Goal: Task Accomplishment & Management: Manage account settings

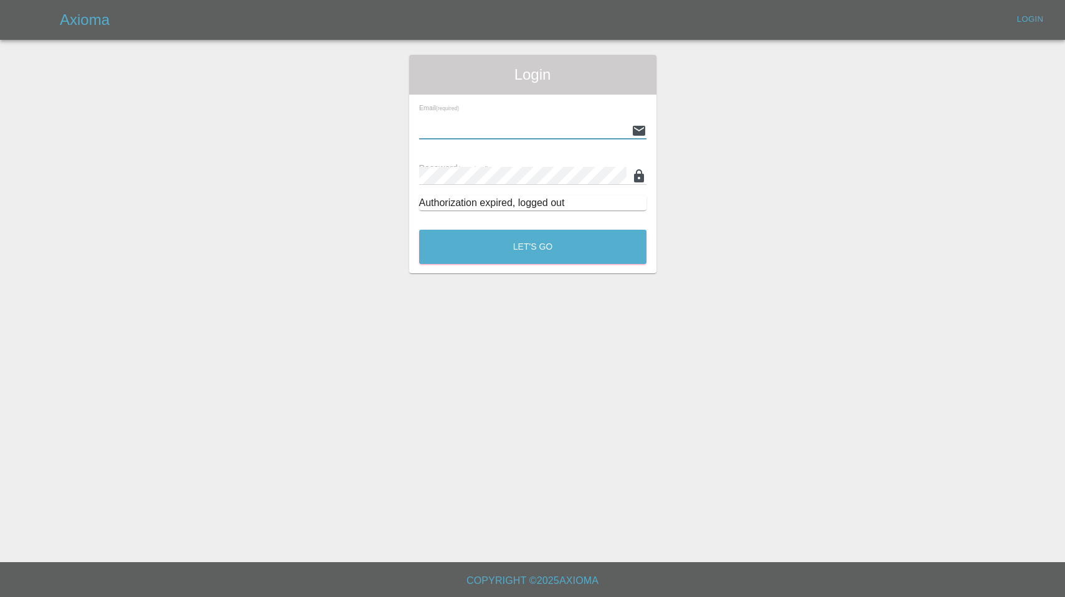
type input "enquiries@colourtouch.co.uk"
click at [533, 247] on button "Let's Go" at bounding box center [532, 247] width 227 height 34
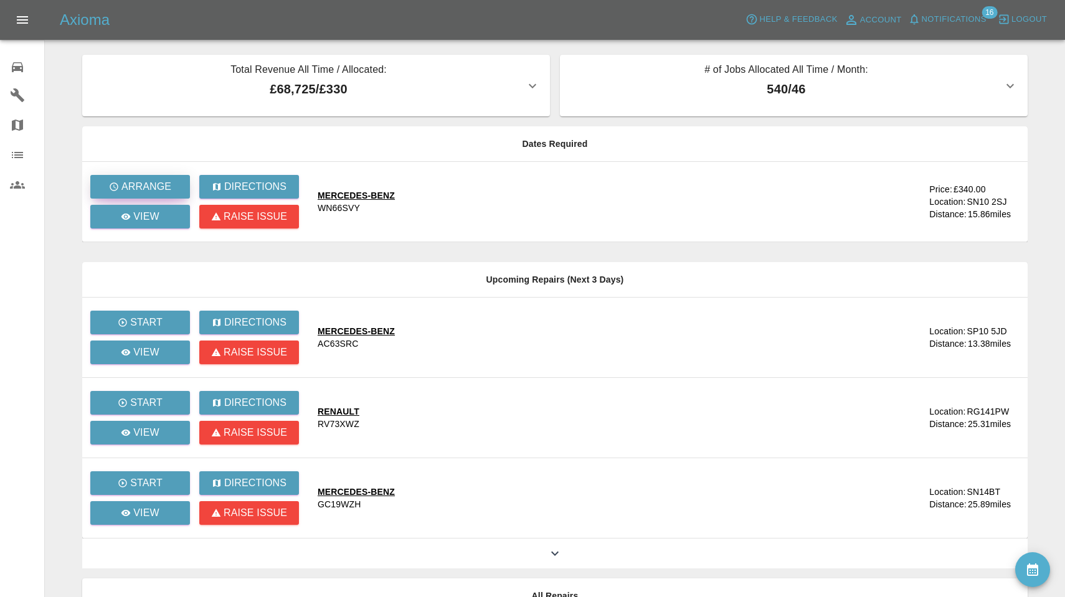
click at [169, 184] on p "Arrange" at bounding box center [146, 186] width 50 height 15
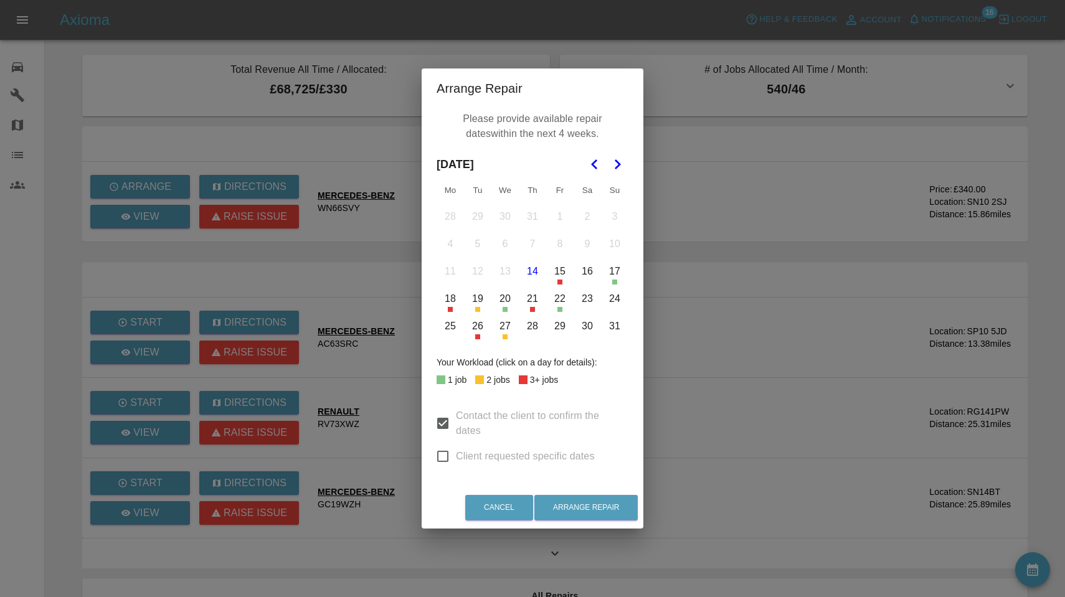
click at [505, 297] on button "20" at bounding box center [505, 299] width 26 height 26
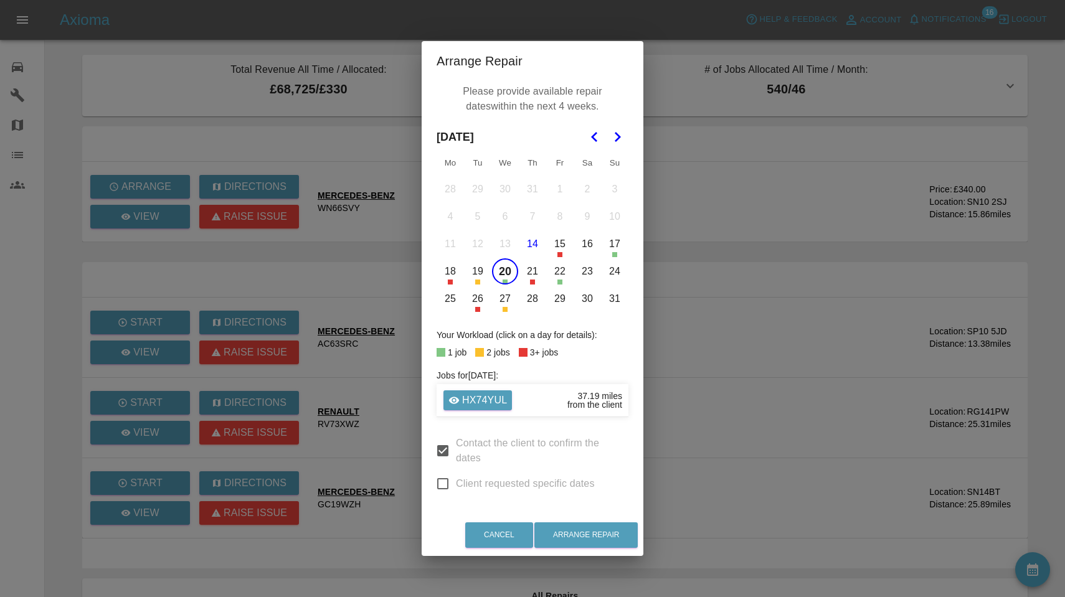
click at [563, 272] on button "22" at bounding box center [560, 272] width 26 height 26
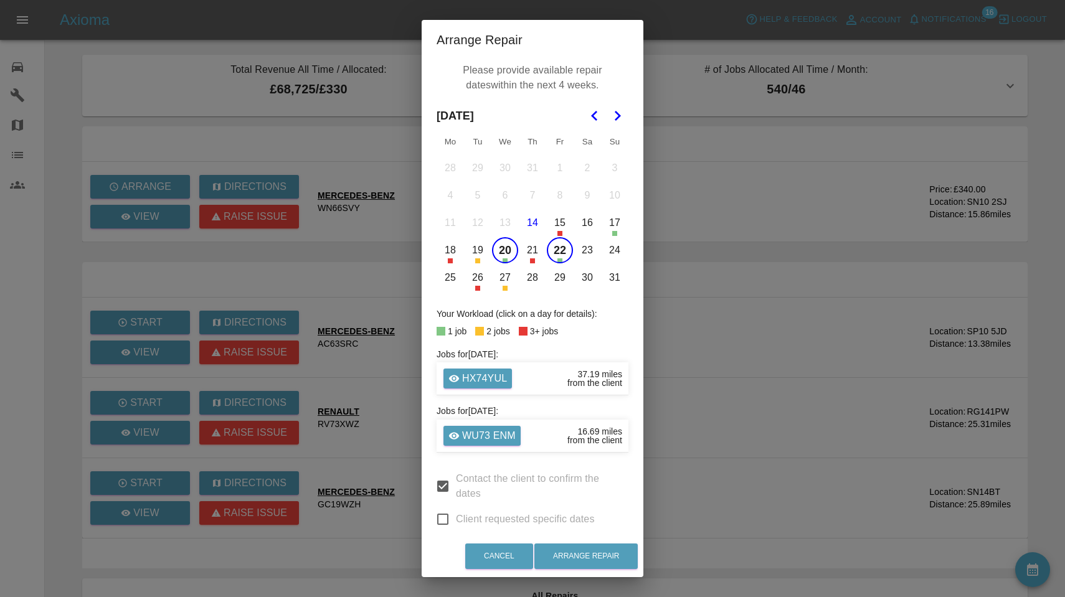
click at [620, 119] on icon "Go to the Next Month" at bounding box center [617, 115] width 15 height 15
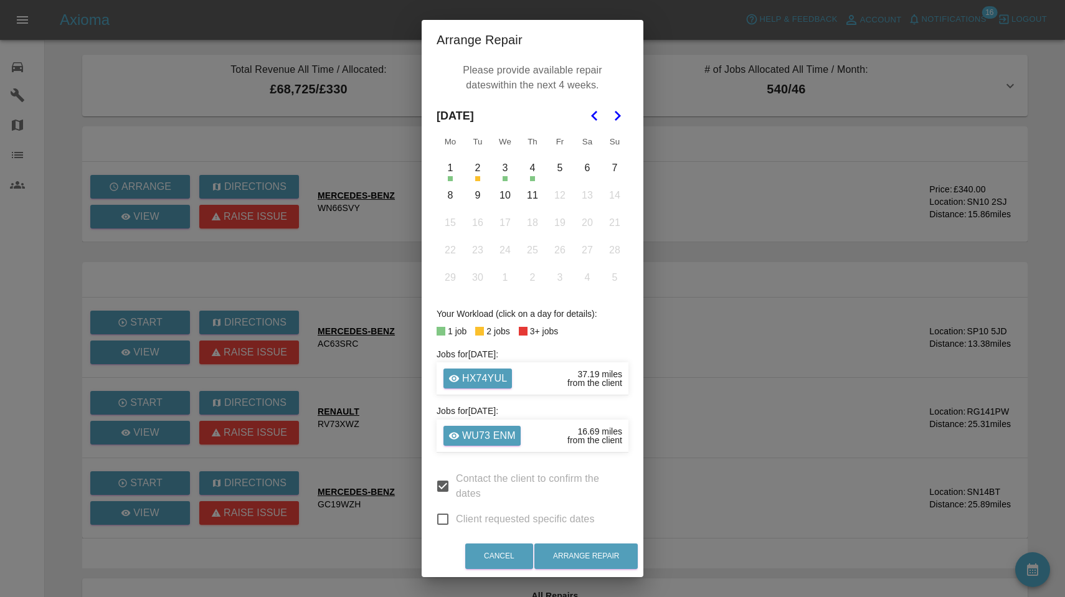
click at [502, 169] on button "3" at bounding box center [505, 168] width 26 height 26
click at [536, 171] on button "4" at bounding box center [532, 168] width 26 height 26
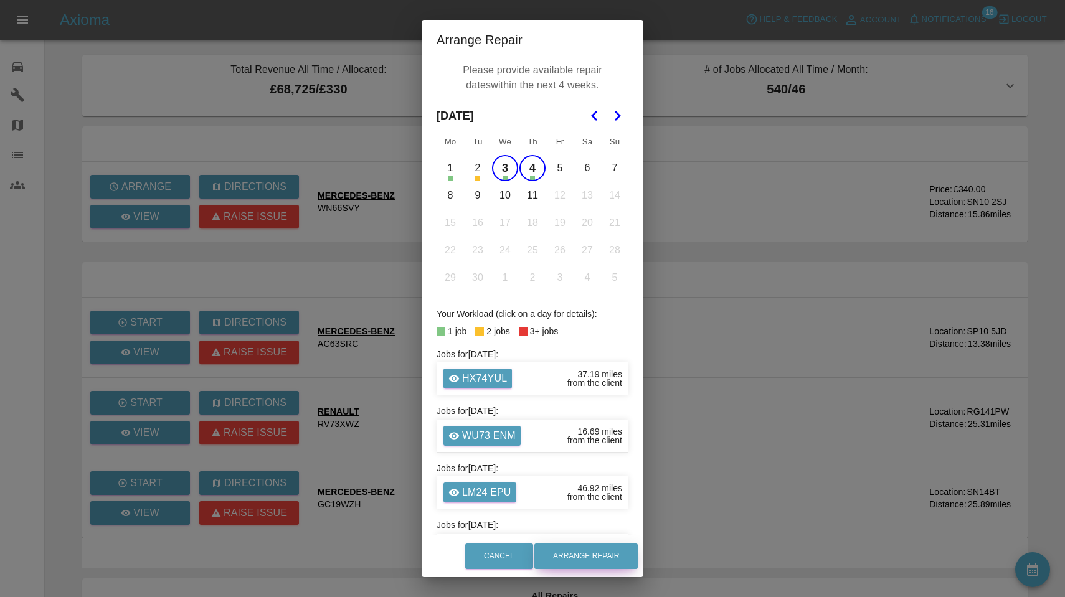
click at [590, 547] on button "Arrange Repair" at bounding box center [585, 557] width 103 height 26
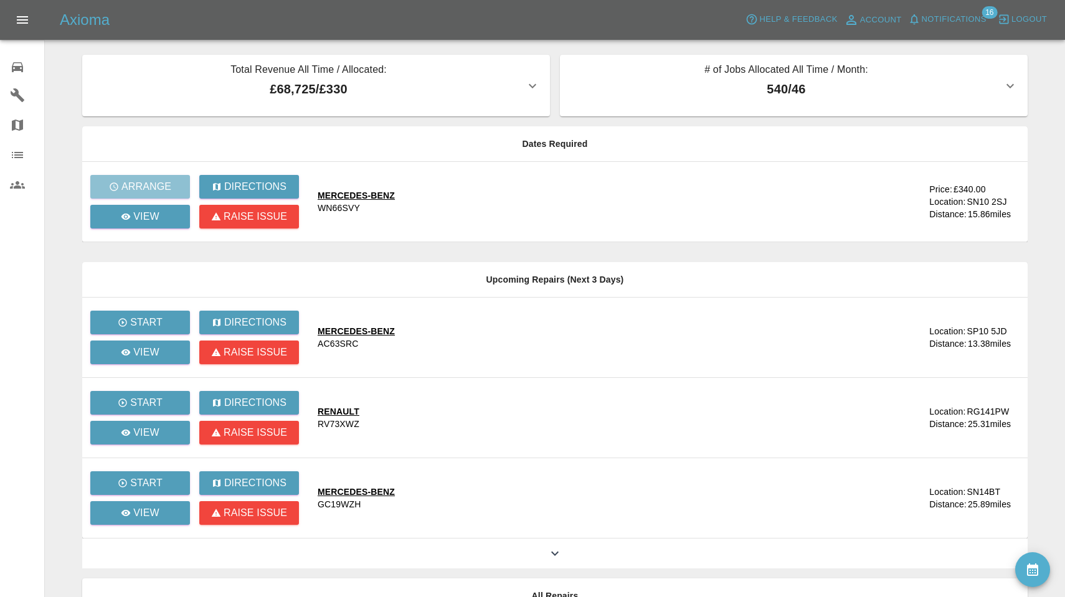
click at [957, 16] on span "Notifications" at bounding box center [954, 19] width 65 height 14
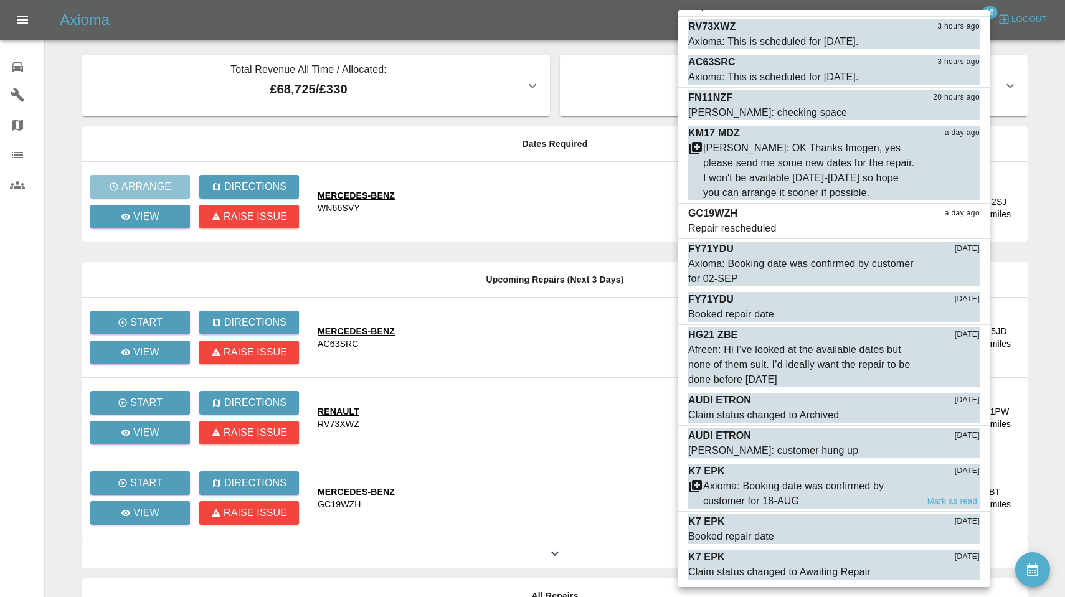
scroll to position [124, 0]
click at [787, 486] on div "Axioma: Booking date was confirmed by customer for 18-AUG" at bounding box center [810, 495] width 214 height 30
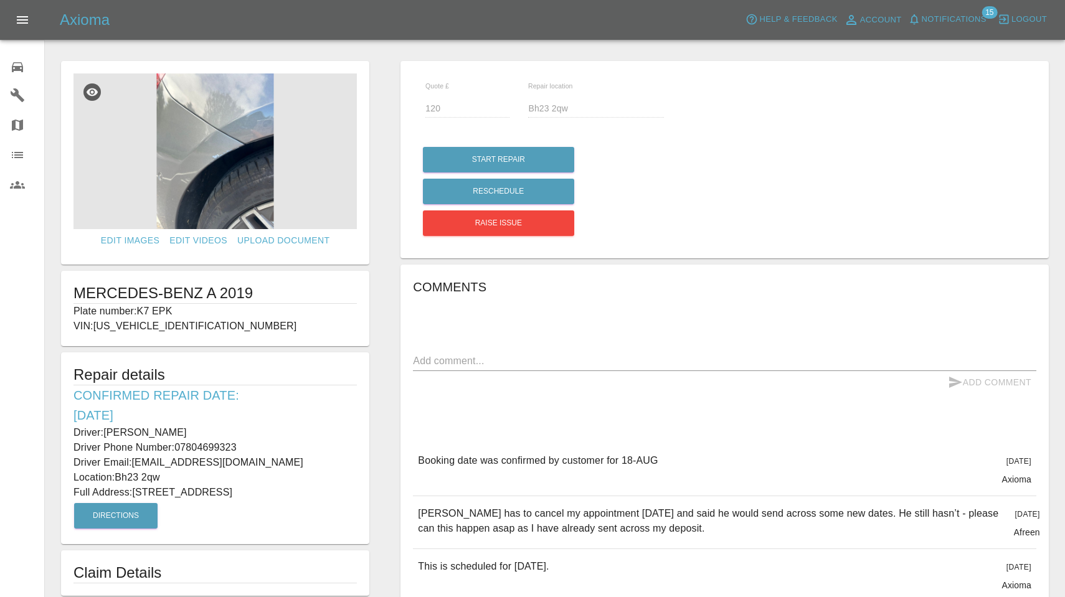
drag, startPoint x: 138, startPoint y: 310, endPoint x: 181, endPoint y: 311, distance: 43.0
click at [181, 311] on p "Plate number: K7 EPK" at bounding box center [215, 311] width 283 height 15
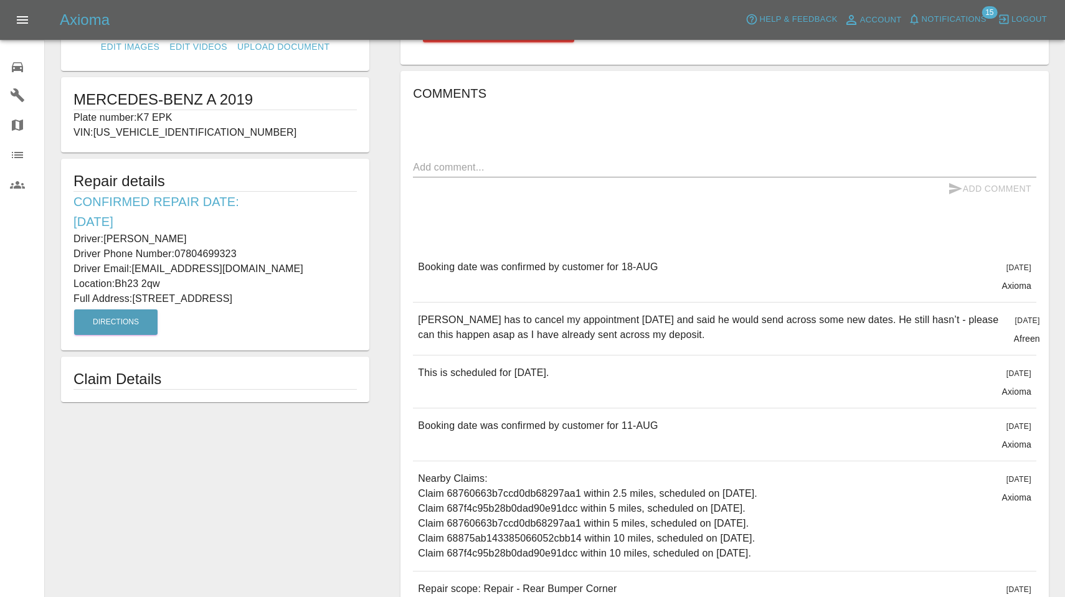
scroll to position [195, 0]
click at [936, 19] on span "Notifications" at bounding box center [954, 19] width 65 height 14
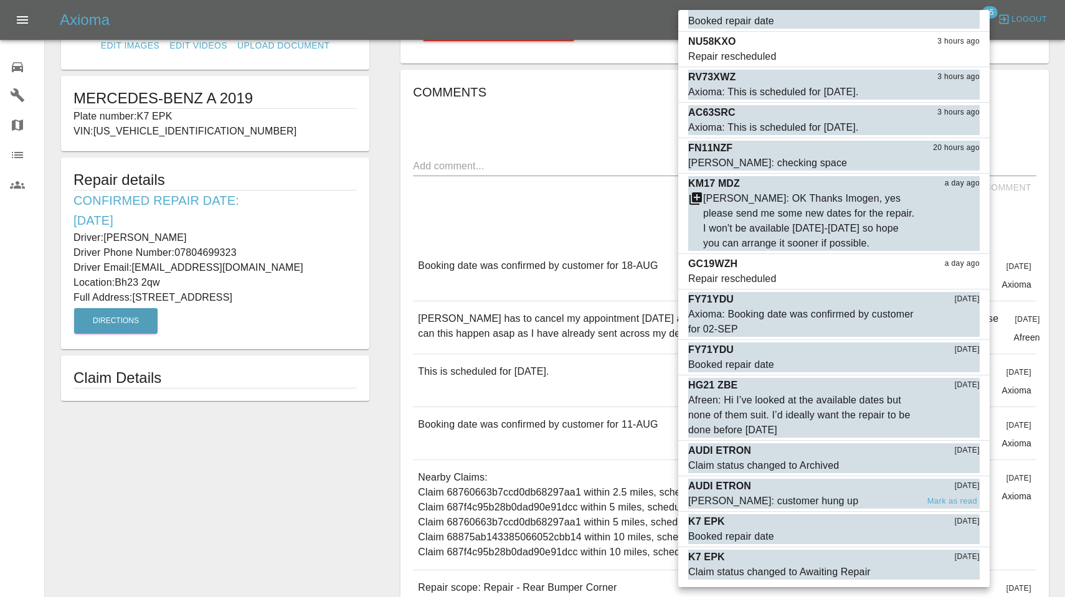
scroll to position [74, 0]
click at [956, 574] on button "Mark as read" at bounding box center [952, 573] width 55 height 14
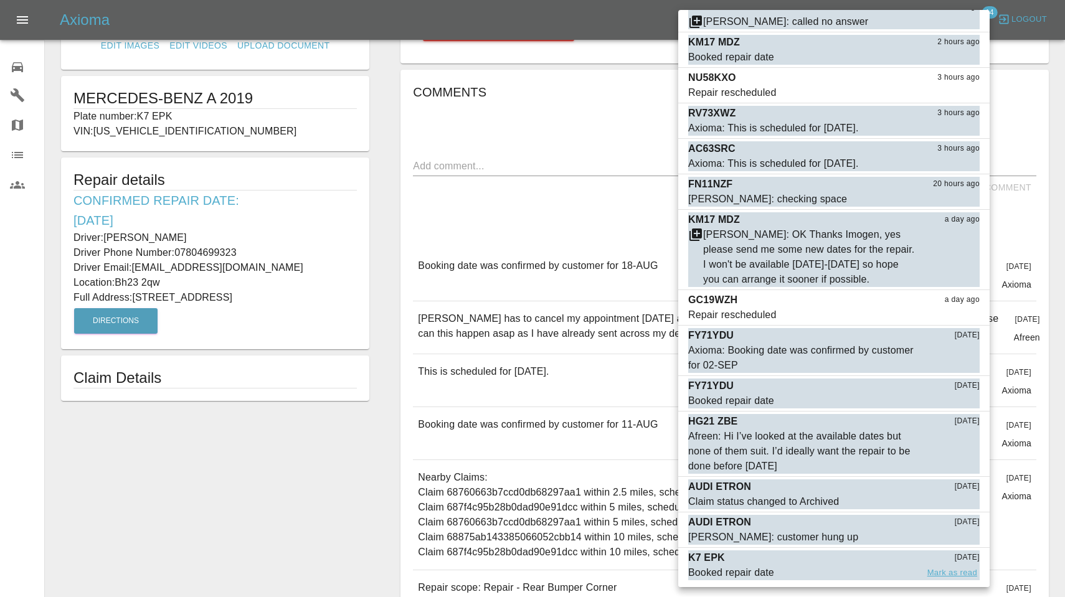
click at [956, 571] on button "Mark as read" at bounding box center [952, 573] width 55 height 14
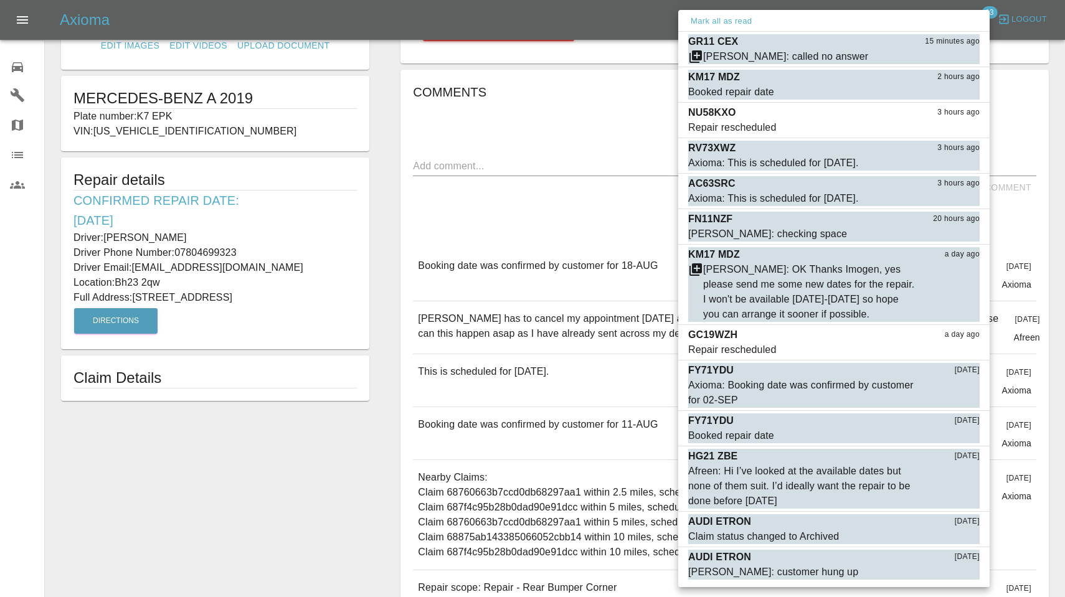
scroll to position [2, 0]
click at [956, 573] on button "Mark as read" at bounding box center [952, 573] width 55 height 14
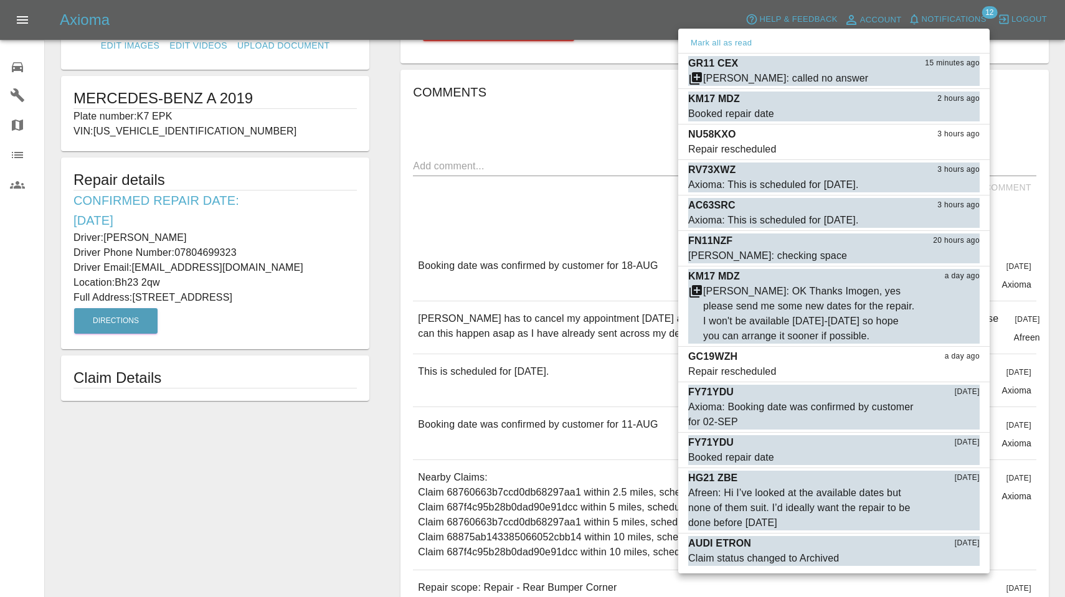
scroll to position [0, 0]
click at [954, 560] on button "Mark as read" at bounding box center [952, 559] width 55 height 14
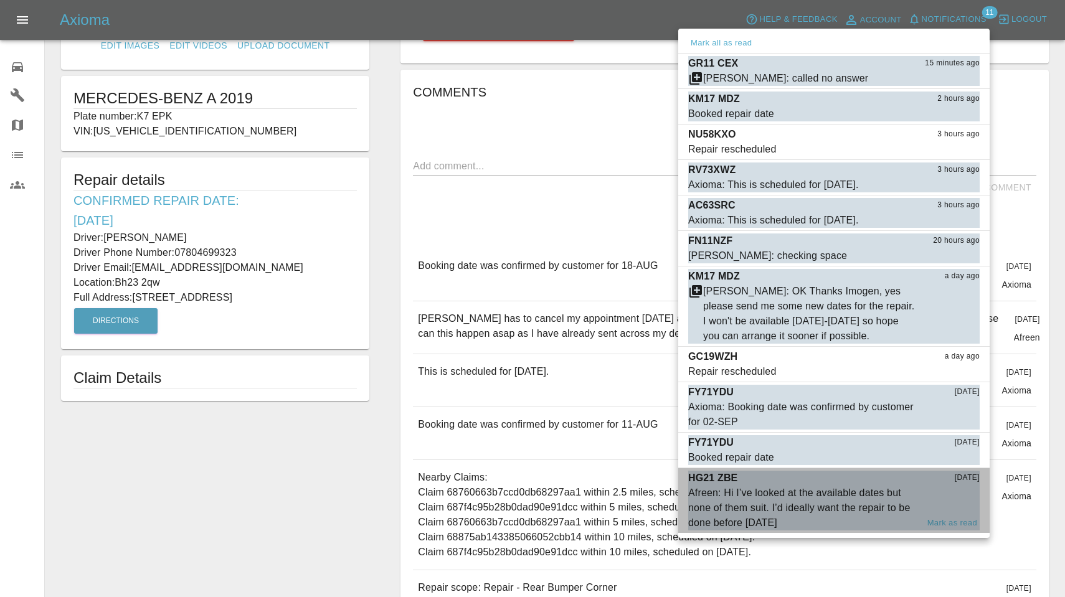
click at [832, 501] on div "Afreen: Hi I’ve looked at the available dates but none of them suit. I’d ideall…" at bounding box center [802, 508] width 229 height 45
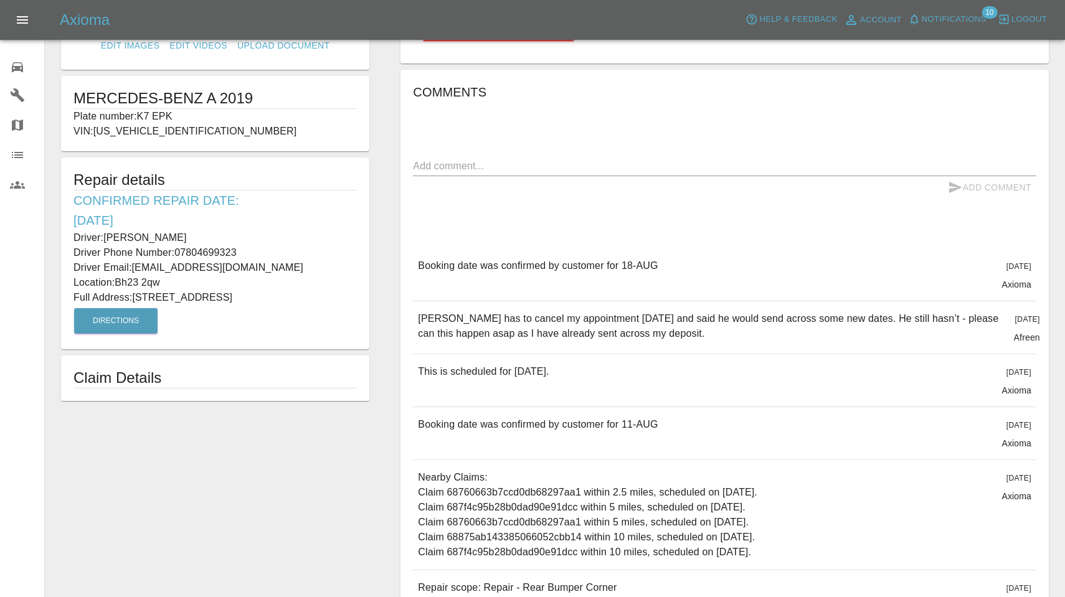
type input "210"
type input "SO17 3SD"
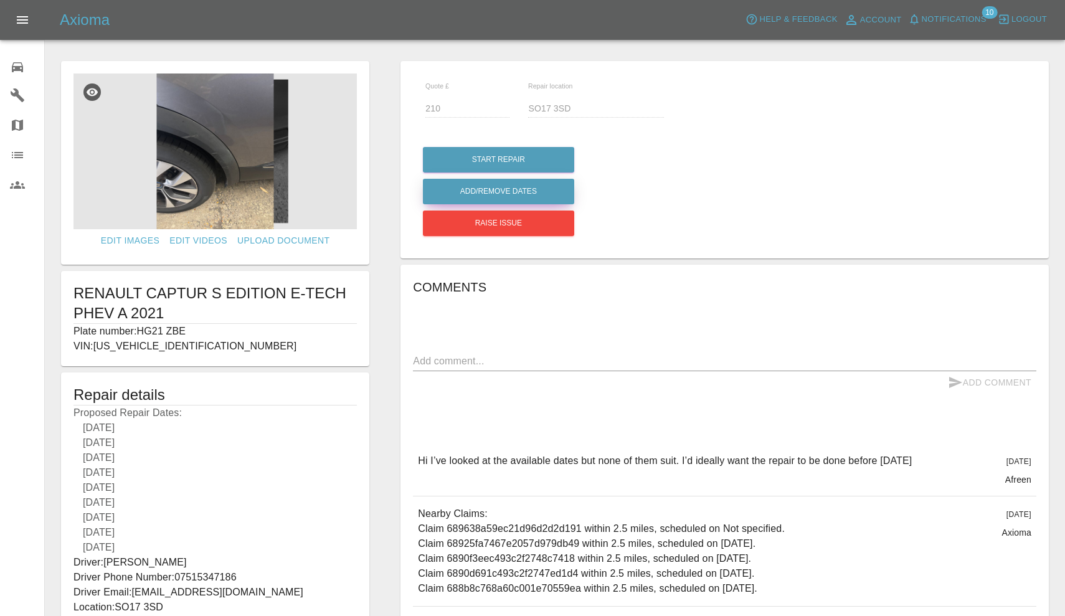
click at [507, 173] on button "Add/Remove Dates" at bounding box center [498, 160] width 151 height 26
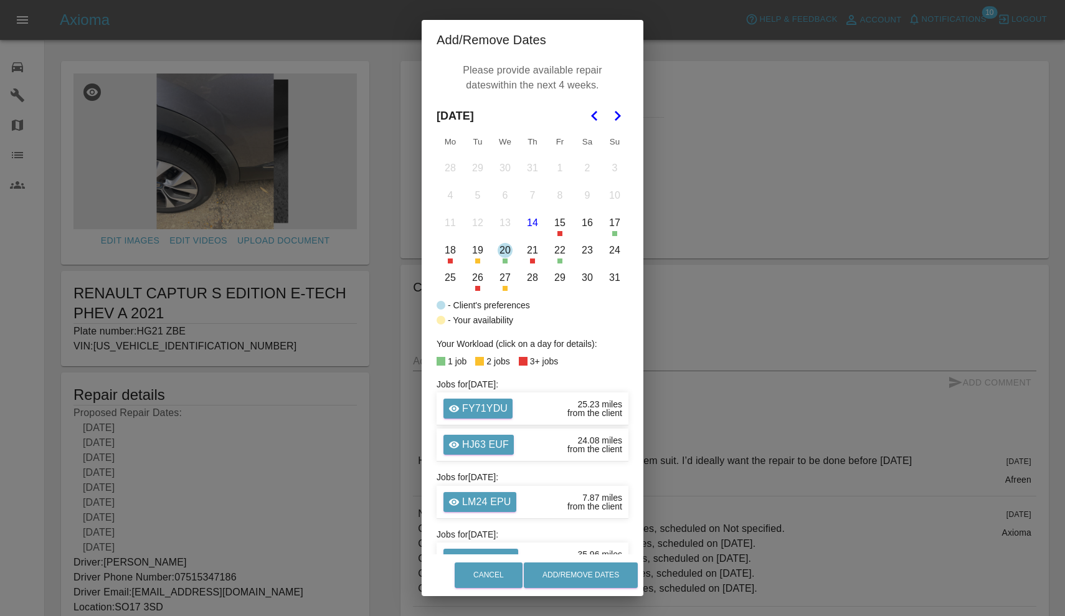
click at [510, 245] on button "20" at bounding box center [505, 250] width 26 height 26
click at [576, 573] on button "Add/Remove Dates" at bounding box center [581, 575] width 114 height 26
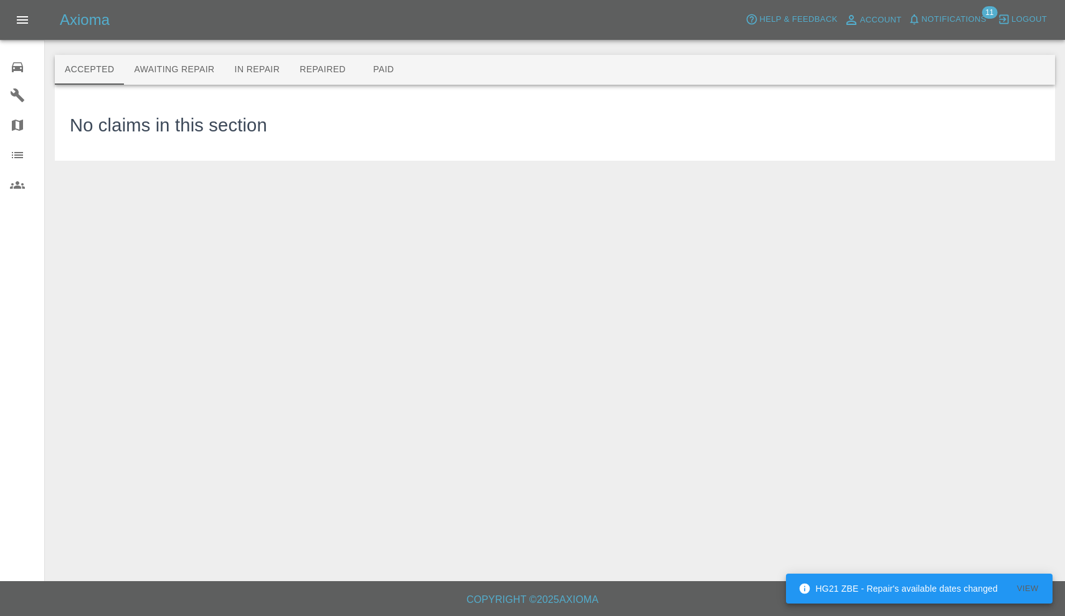
click at [951, 25] on span "Notifications" at bounding box center [954, 19] width 65 height 14
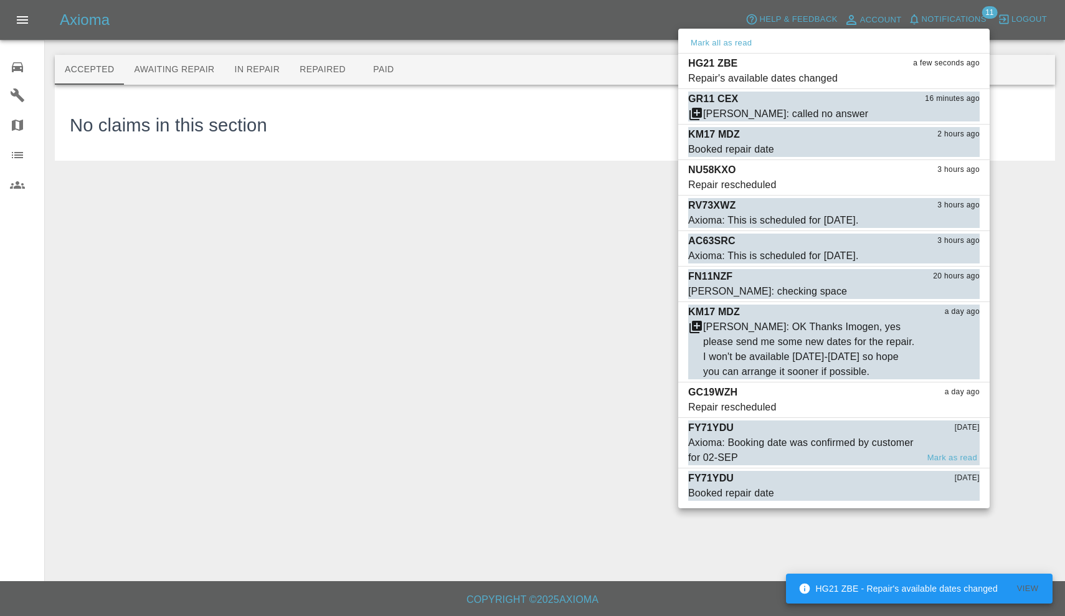
click at [856, 439] on div "Axioma: Booking date was confirmed by customer for 02-SEP" at bounding box center [802, 450] width 229 height 30
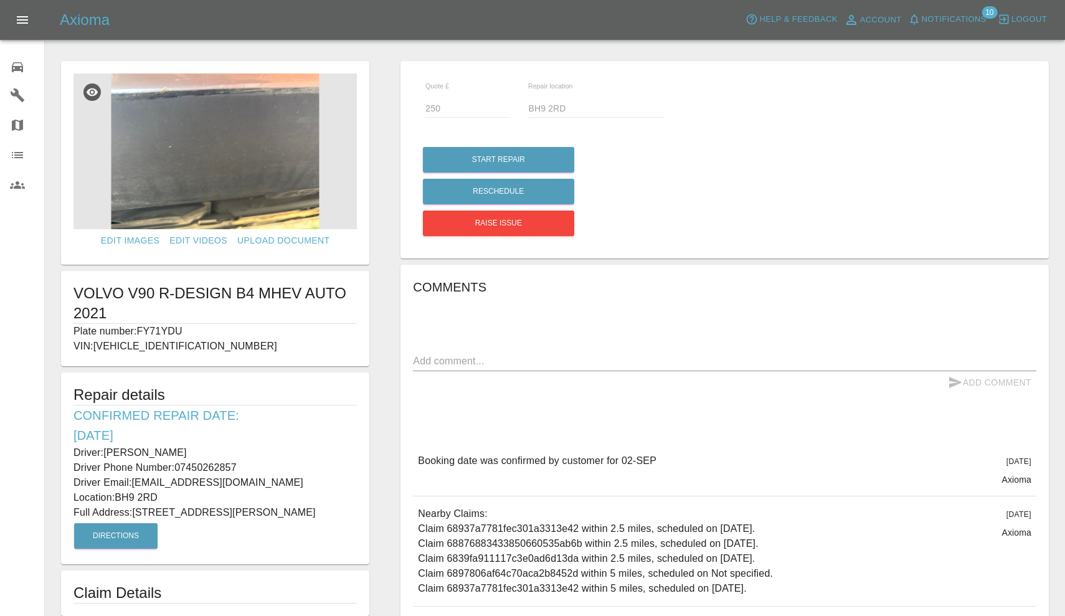
drag, startPoint x: 140, startPoint y: 328, endPoint x: 202, endPoint y: 328, distance: 62.9
click at [202, 328] on p "Plate number: FY71YDU" at bounding box center [215, 331] width 283 height 15
copy p "FY71YDU"
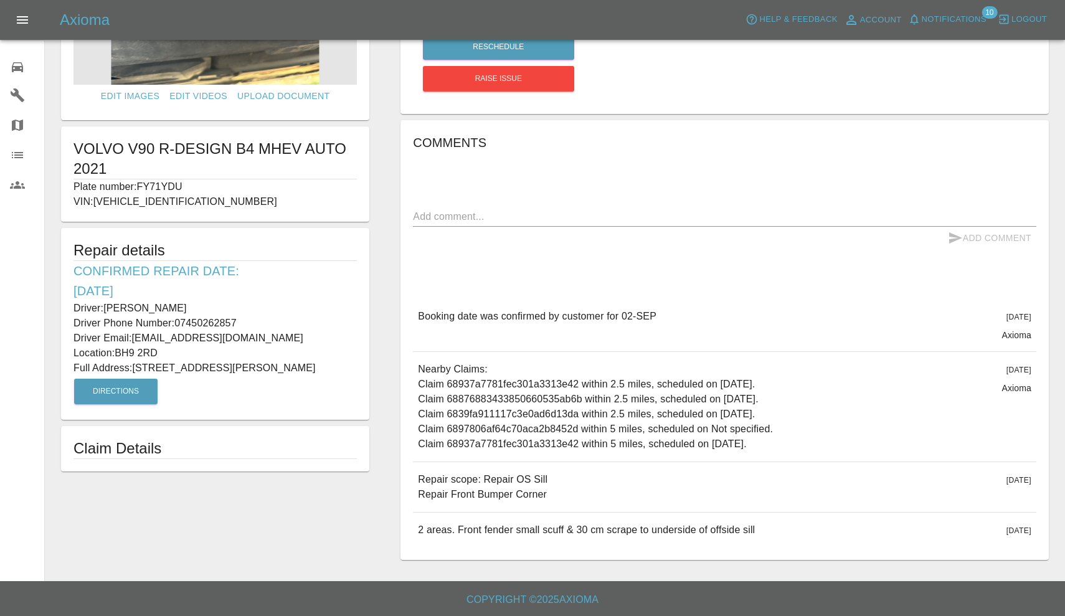
scroll to position [144, 0]
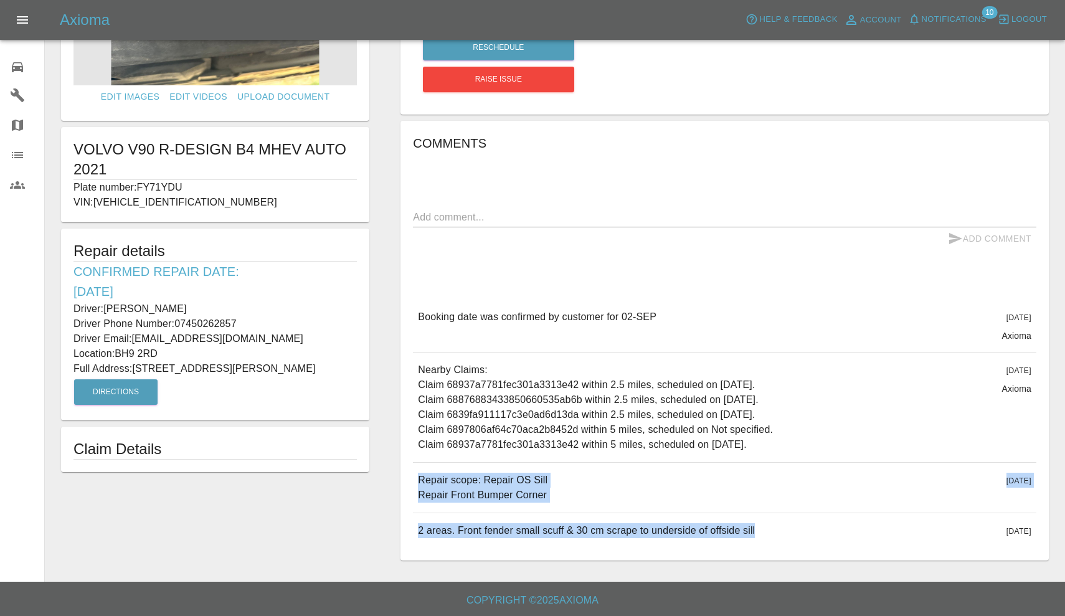
drag, startPoint x: 419, startPoint y: 476, endPoint x: 702, endPoint y: 551, distance: 292.7
click at [702, 551] on div "Comments x Add Comment Booking date was confirmed by customer for 02-SEP 2 days…" at bounding box center [725, 341] width 648 height 440
copy div "Repair scope: Repair OS Sill Repair Front Bumper Corner 2 days ago Repair scope…"
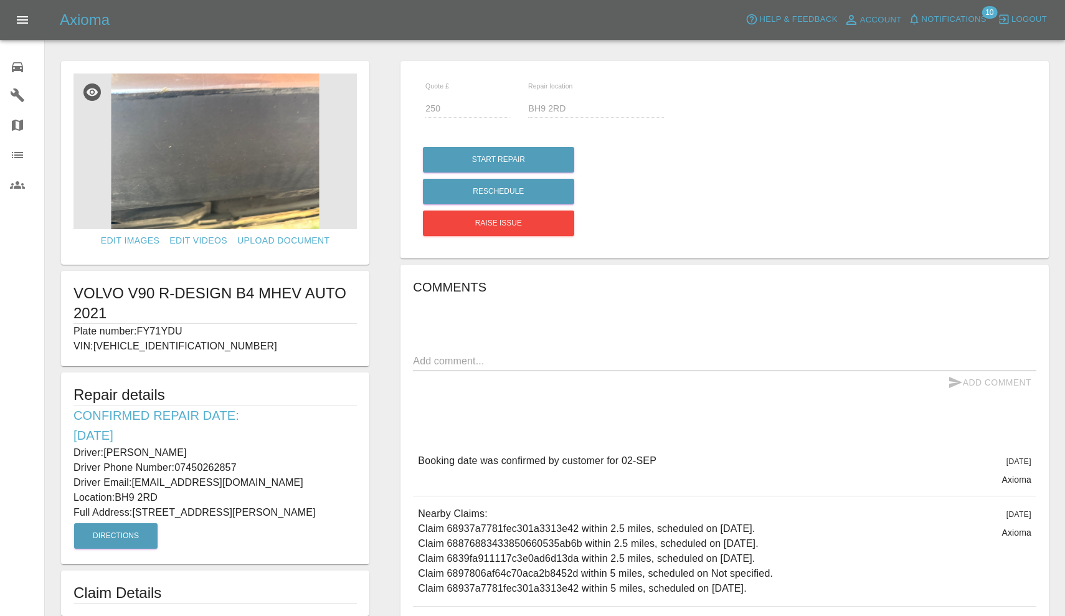
scroll to position [0, 0]
click at [107, 450] on p "Driver: Ian Trickey" at bounding box center [215, 452] width 283 height 15
drag, startPoint x: 107, startPoint y: 450, endPoint x: 158, endPoint y: 453, distance: 51.2
click at [158, 453] on p "Driver: Ian Trickey" at bounding box center [215, 452] width 283 height 15
copy p "Ian Trickey"
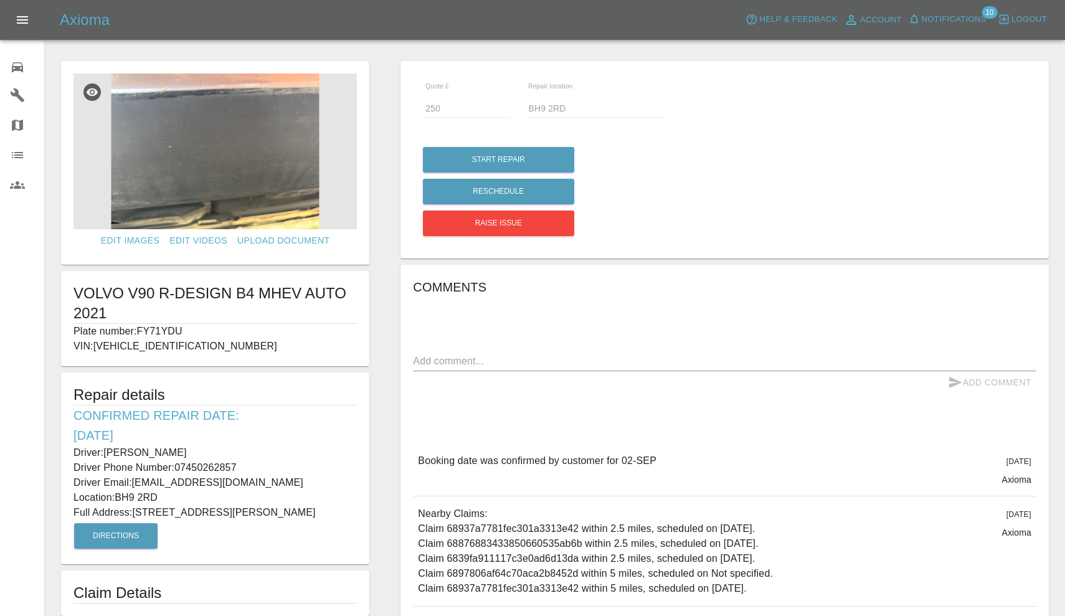
drag, startPoint x: 178, startPoint y: 464, endPoint x: 269, endPoint y: 467, distance: 91.0
click at [269, 467] on p "Driver Phone Number: 07450262857" at bounding box center [215, 467] width 283 height 15
copy p "07450262857"
drag, startPoint x: 136, startPoint y: 513, endPoint x: 235, endPoint y: 515, distance: 98.4
click at [235, 515] on p "Full Address: 93 Victoria Park Road Bournemouth Dorset" at bounding box center [215, 512] width 283 height 15
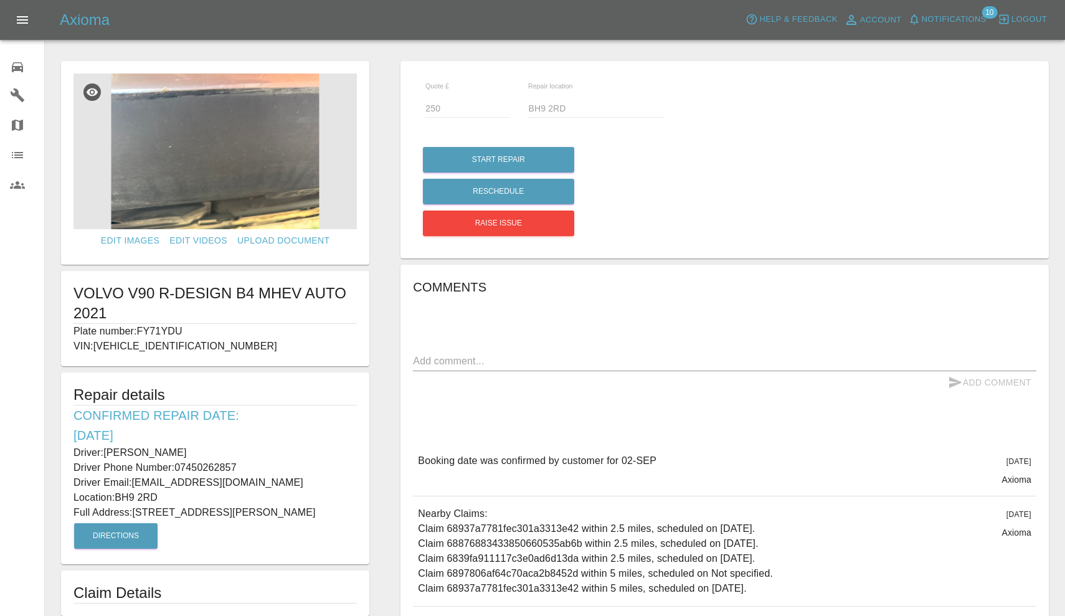
copy p "93 Victoria Park Road"
drag, startPoint x: 118, startPoint y: 497, endPoint x: 158, endPoint y: 497, distance: 40.5
click at [158, 497] on p "Location: BH9 2RD" at bounding box center [215, 497] width 283 height 15
copy p "BH9 2RD"
click at [242, 147] on img at bounding box center [215, 152] width 283 height 156
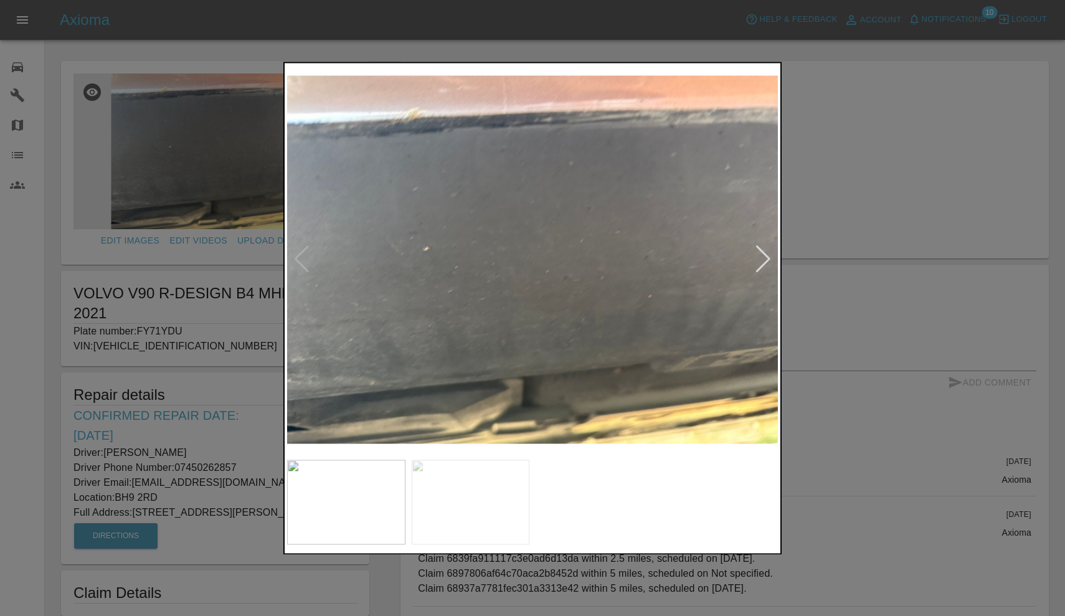
click at [753, 268] on img at bounding box center [532, 259] width 491 height 388
click at [758, 263] on div at bounding box center [763, 259] width 17 height 27
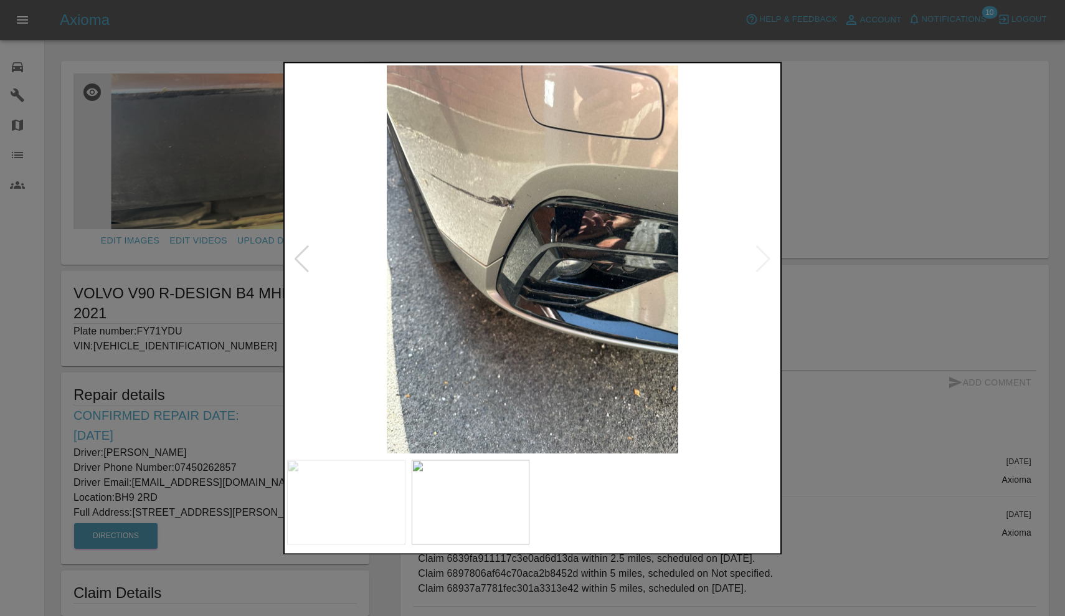
click at [871, 98] on div at bounding box center [532, 308] width 1065 height 616
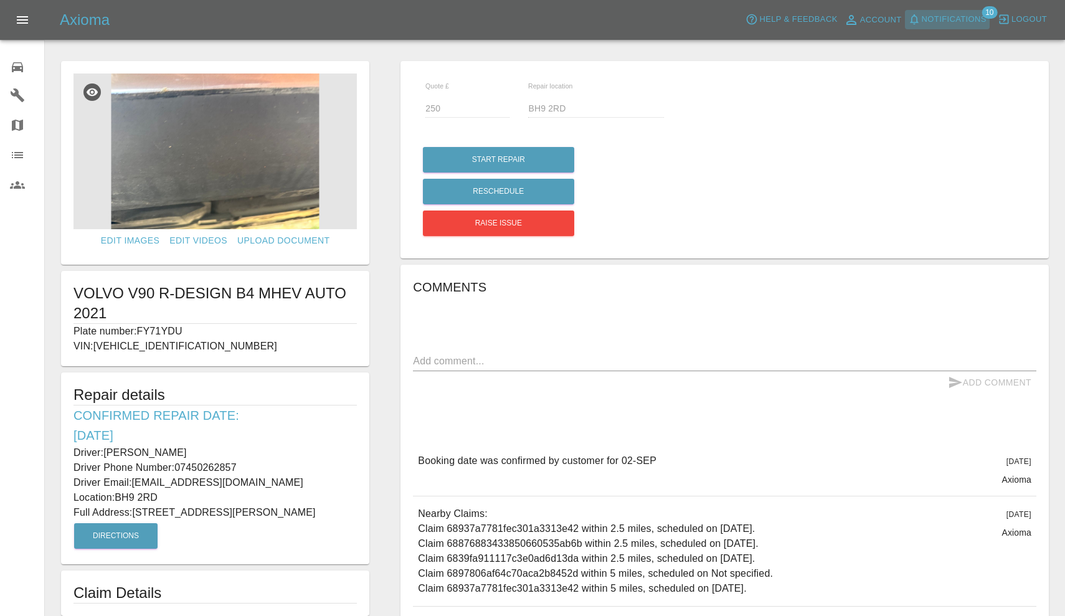
click at [933, 19] on span "Notifications" at bounding box center [954, 19] width 65 height 14
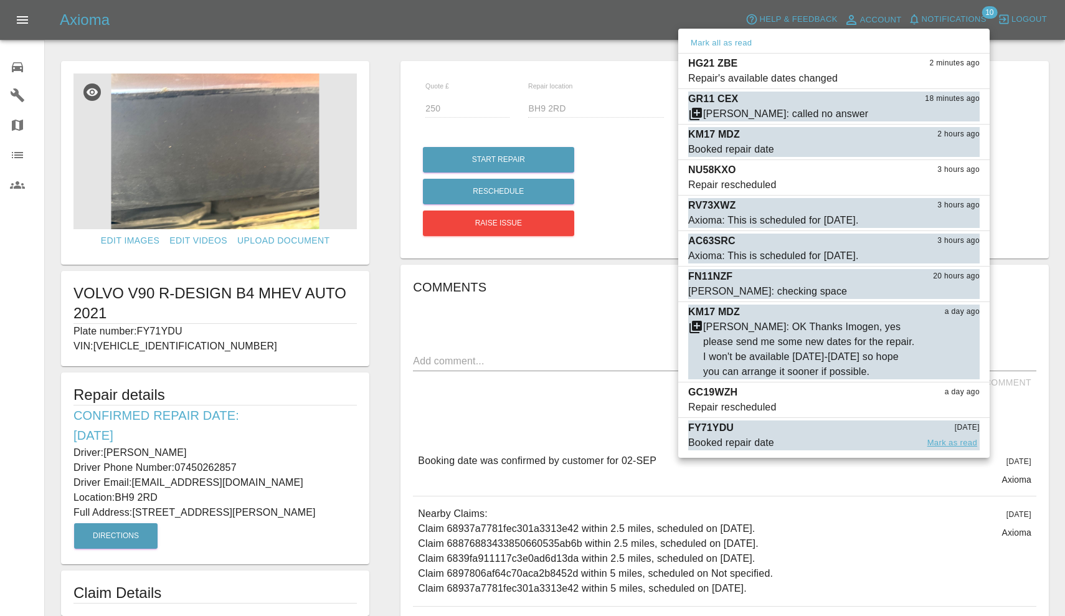
click at [947, 444] on button "Mark as read" at bounding box center [952, 443] width 55 height 14
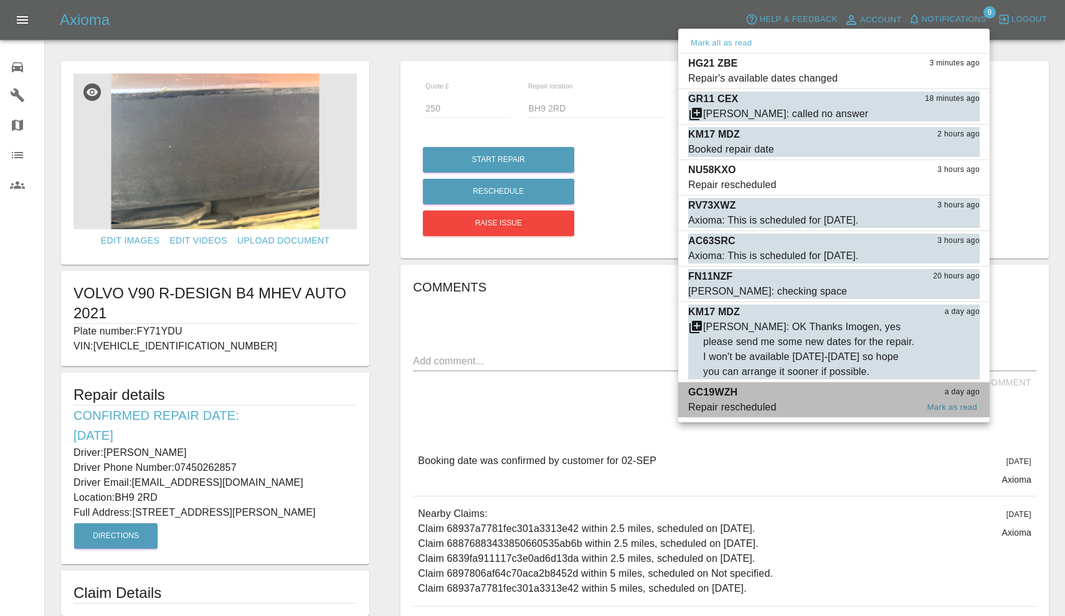
click at [845, 407] on span "Repair rescheduled" at bounding box center [802, 407] width 229 height 15
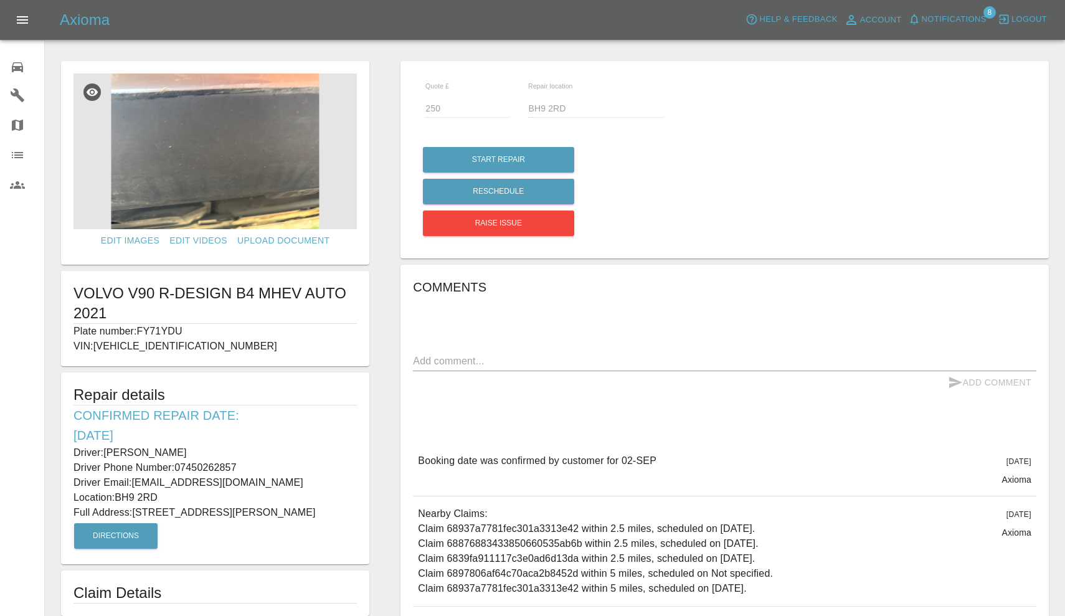
type input "225"
type input "SN14BT"
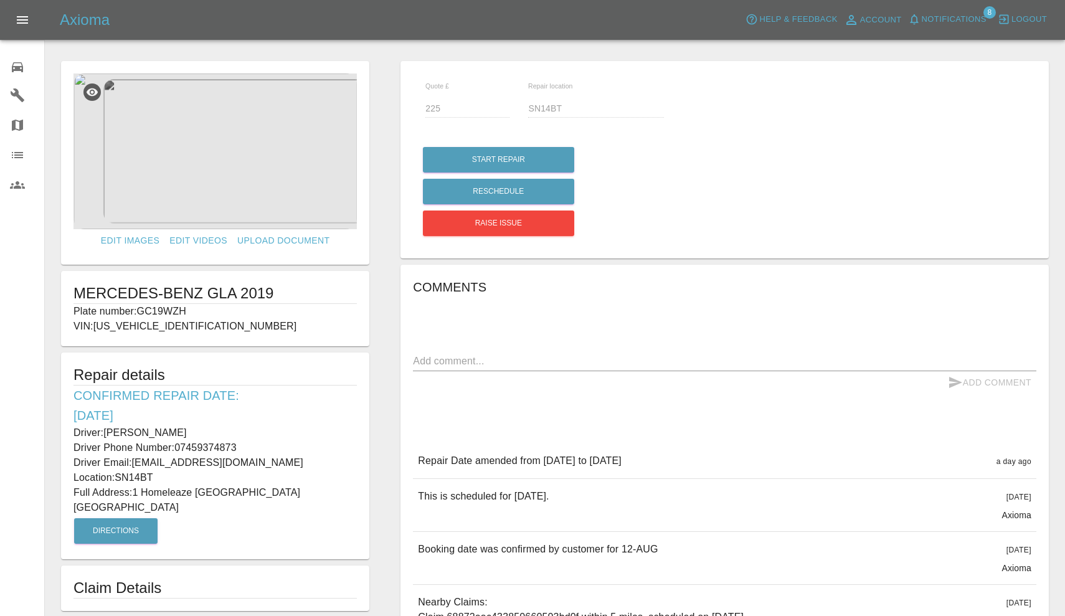
click at [936, 17] on span "Notifications" at bounding box center [954, 19] width 65 height 14
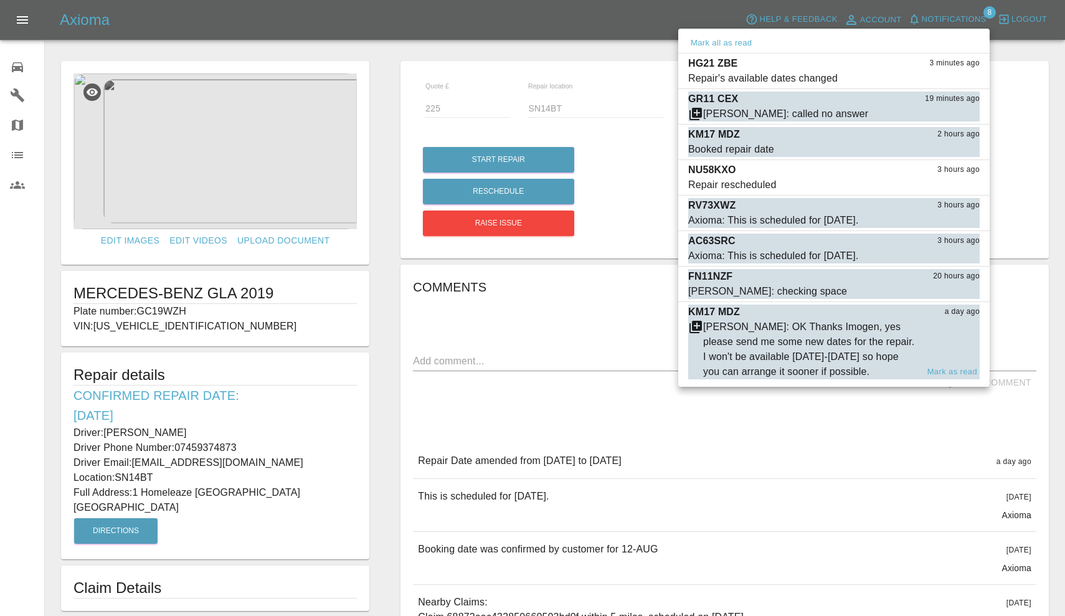
click at [838, 337] on div "[PERSON_NAME]: OK Thanks Imogen, yes please send me some new dates for the repa…" at bounding box center [810, 350] width 214 height 60
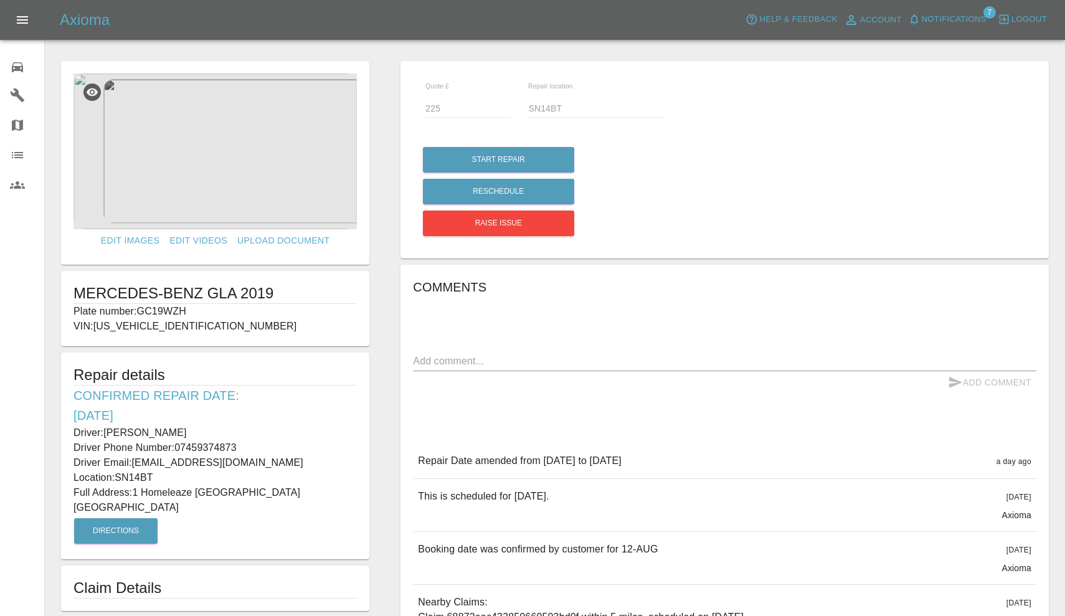
type input "230"
type input "BH204sj"
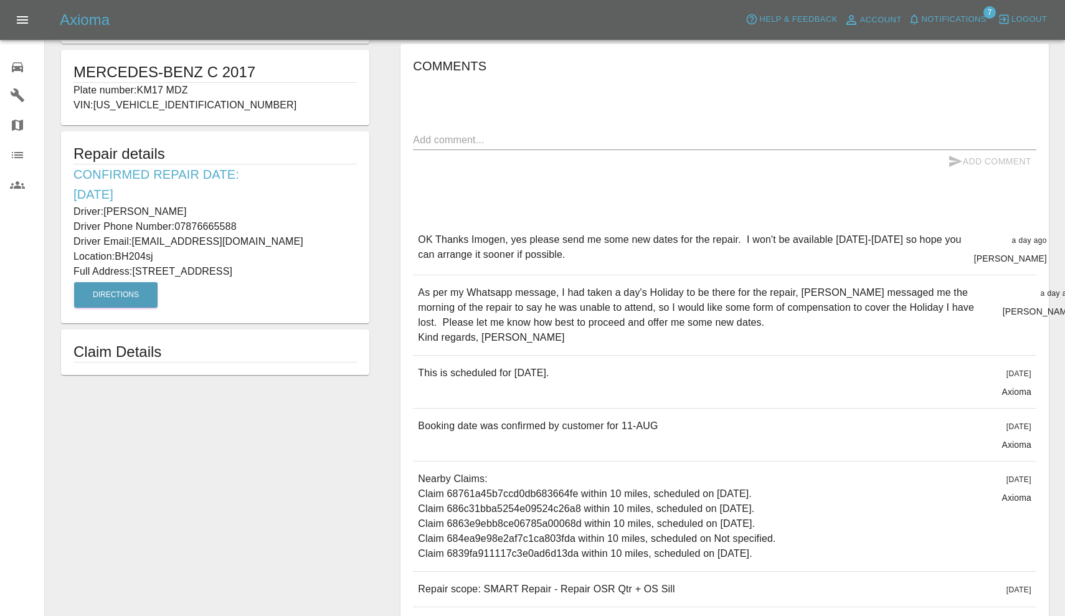
scroll to position [222, 0]
click at [949, 16] on span "Notifications" at bounding box center [954, 19] width 65 height 14
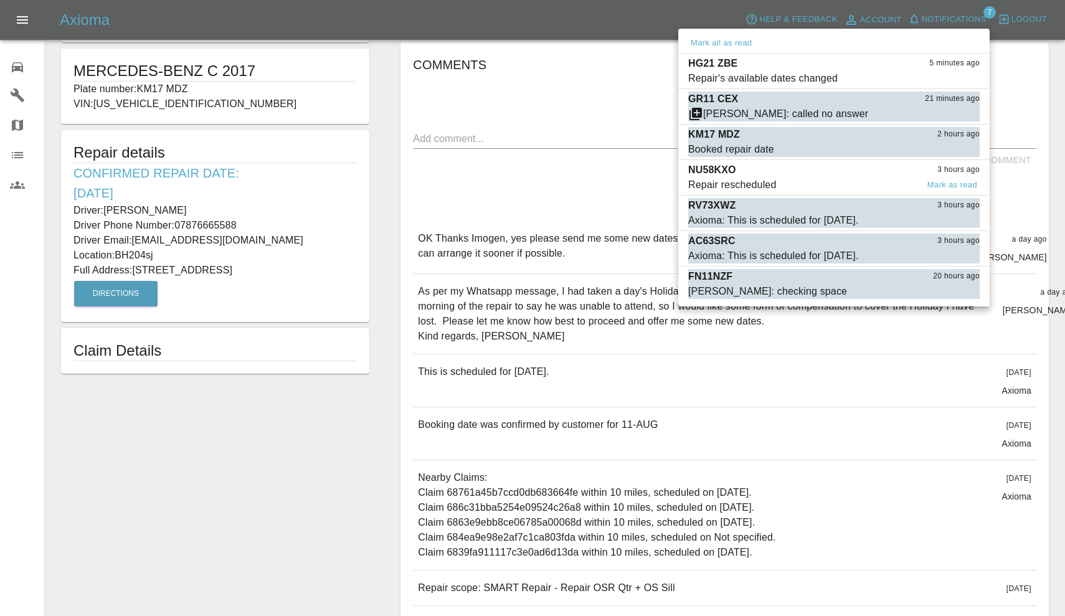
click at [800, 174] on div "NU58KXO 3 hours ago" at bounding box center [834, 170] width 292 height 15
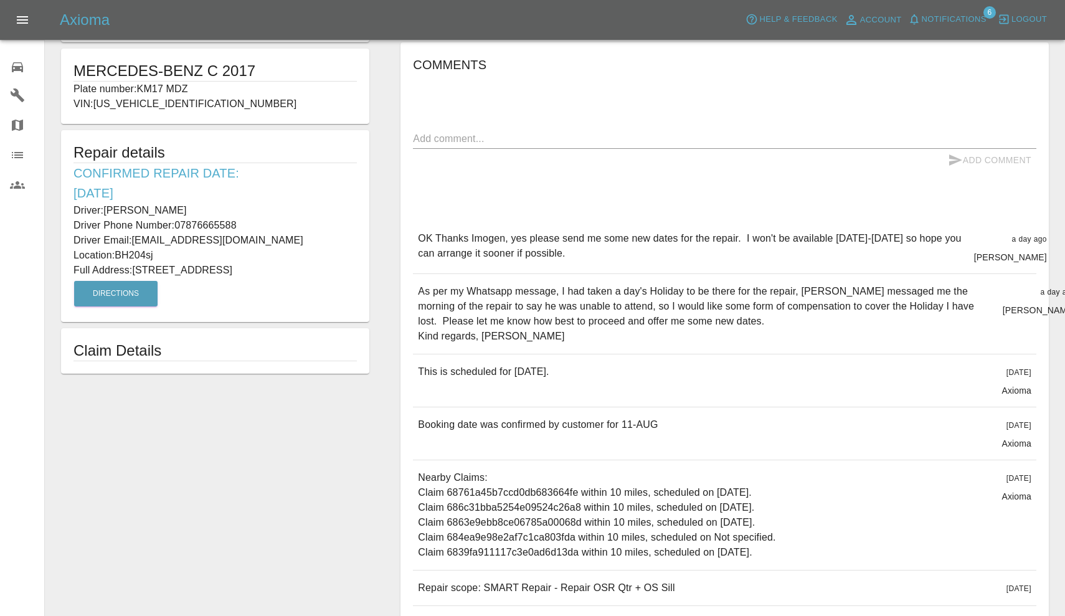
type input "120"
type input "SP7 9NA"
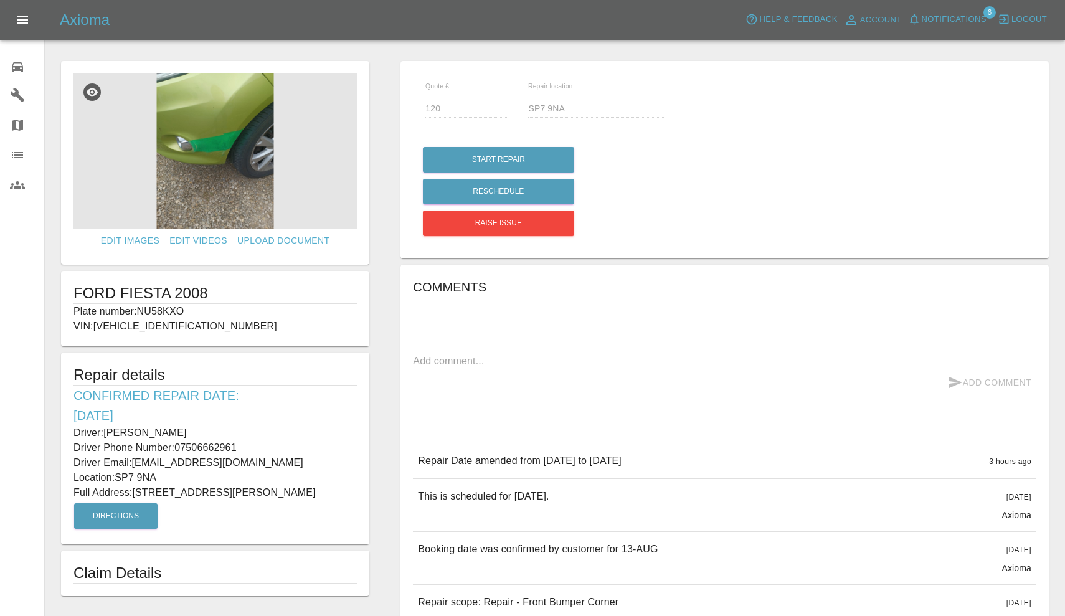
click at [958, 21] on span "Notifications" at bounding box center [954, 19] width 65 height 14
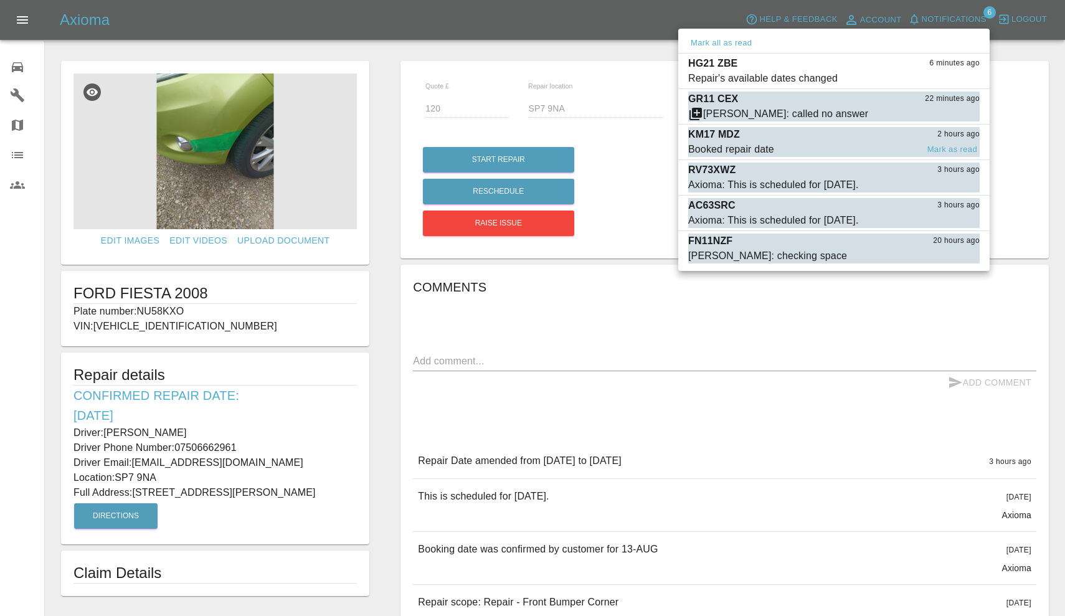
click at [771, 144] on div "Booked repair date" at bounding box center [731, 149] width 86 height 15
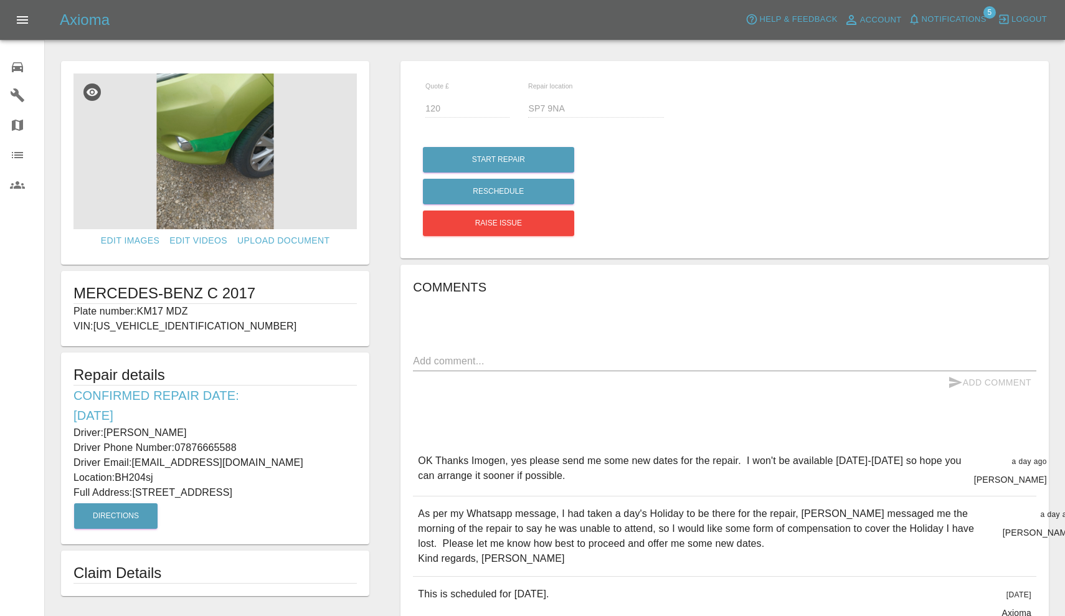
type input "230"
type input "BH204sj"
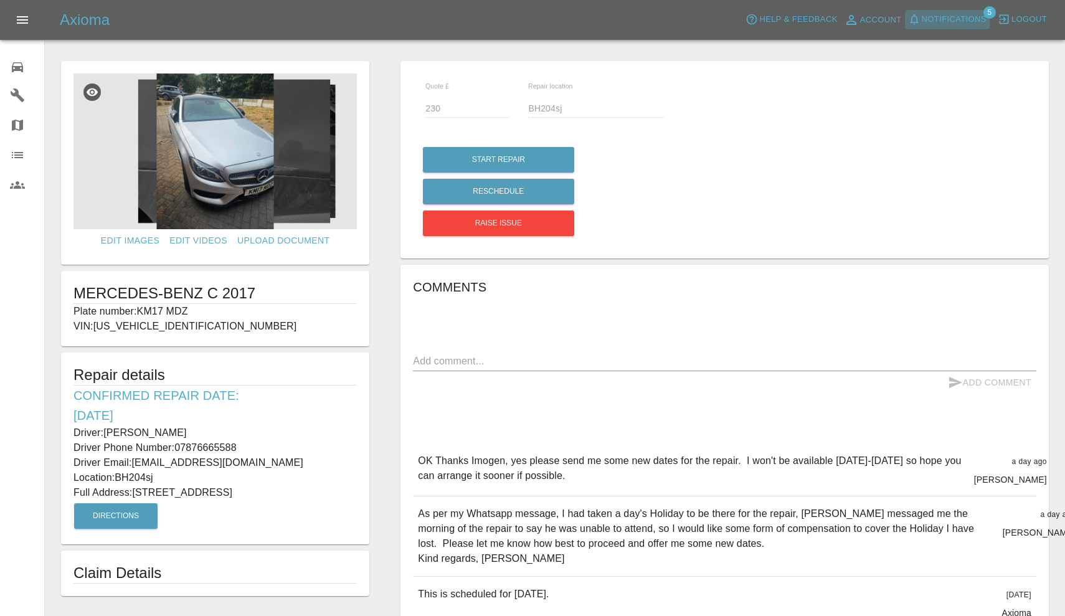
click at [948, 18] on span "Notifications" at bounding box center [954, 19] width 65 height 14
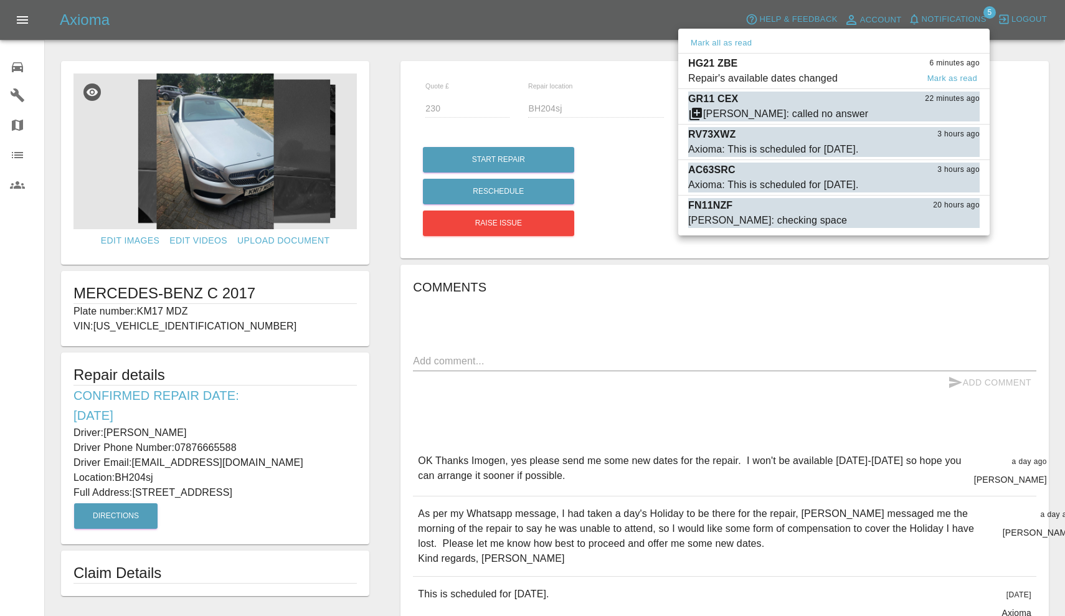
click at [823, 75] on div "Repair's available dates changed" at bounding box center [762, 78] width 149 height 15
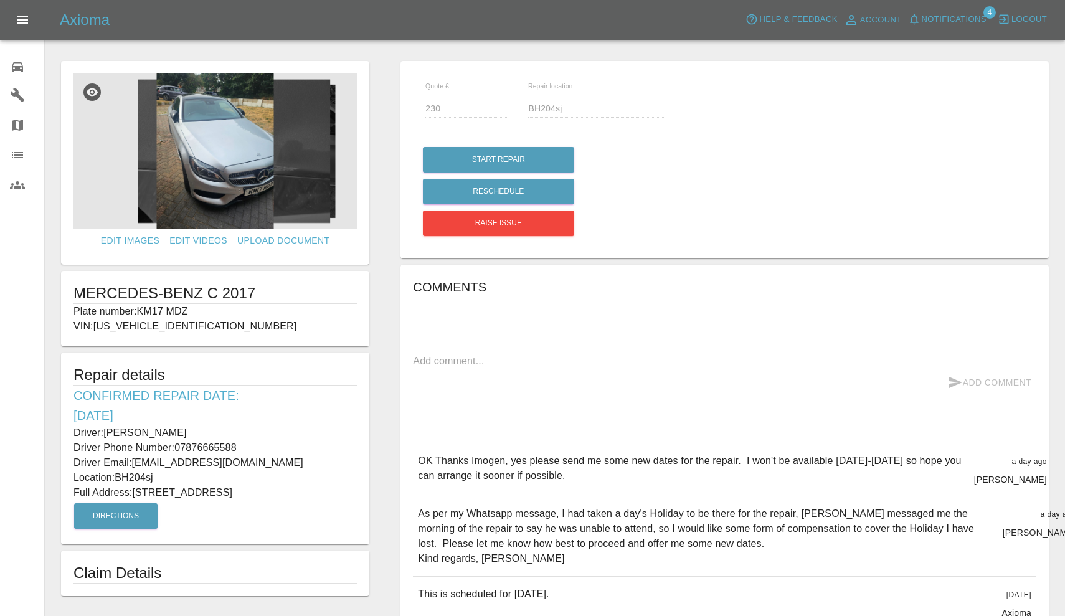
type input "210"
type input "SO17 3SD"
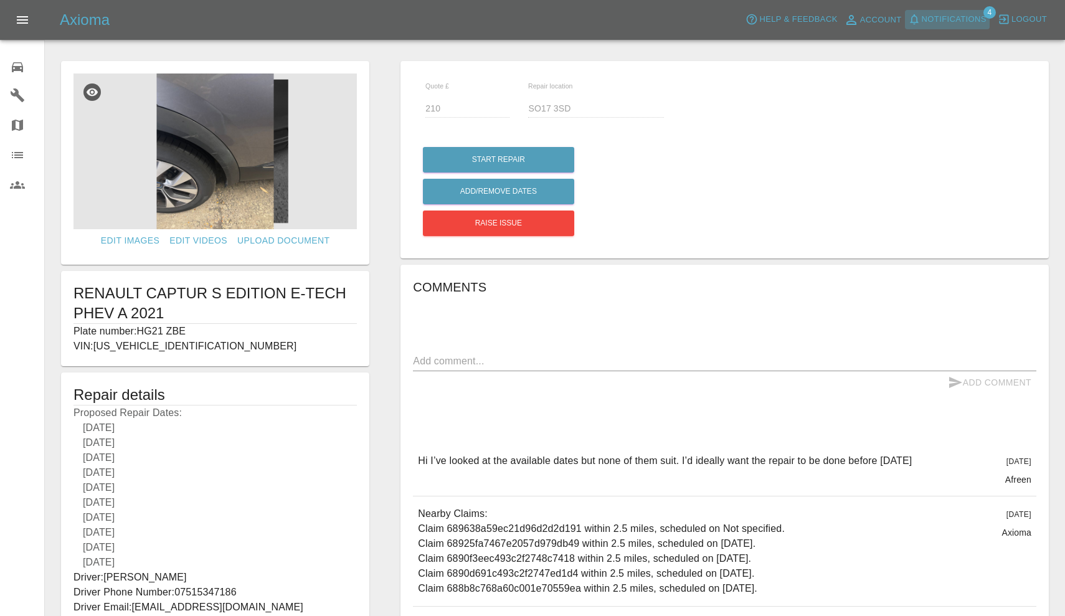
click at [964, 17] on span "Notifications" at bounding box center [954, 19] width 65 height 14
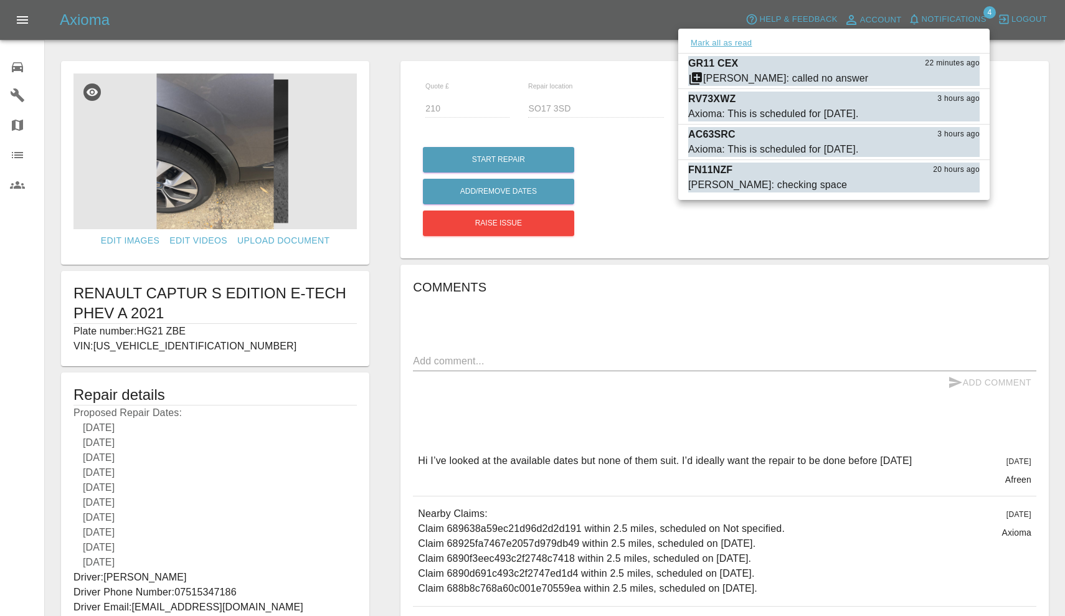
click at [738, 43] on button "Mark all as read" at bounding box center [721, 43] width 66 height 14
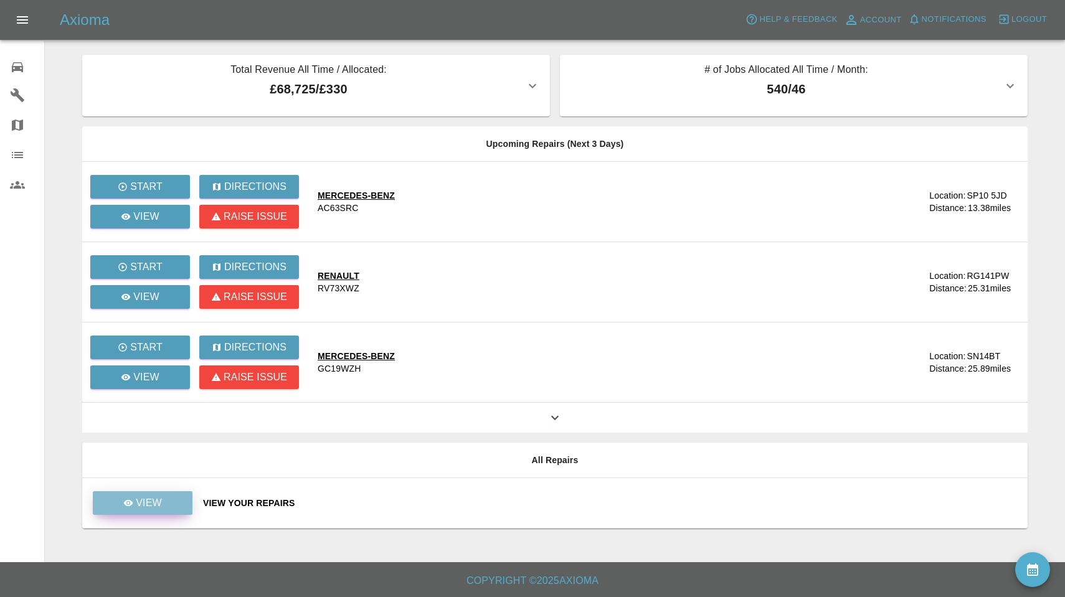
click at [174, 507] on link "View" at bounding box center [143, 503] width 100 height 24
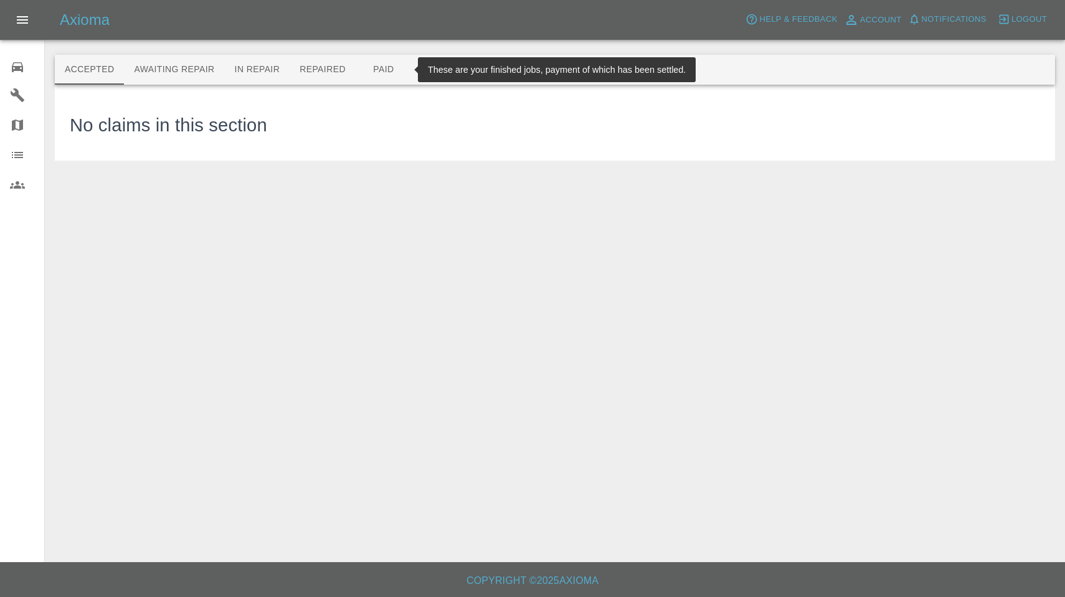
click at [382, 68] on button "Paid" at bounding box center [384, 70] width 56 height 30
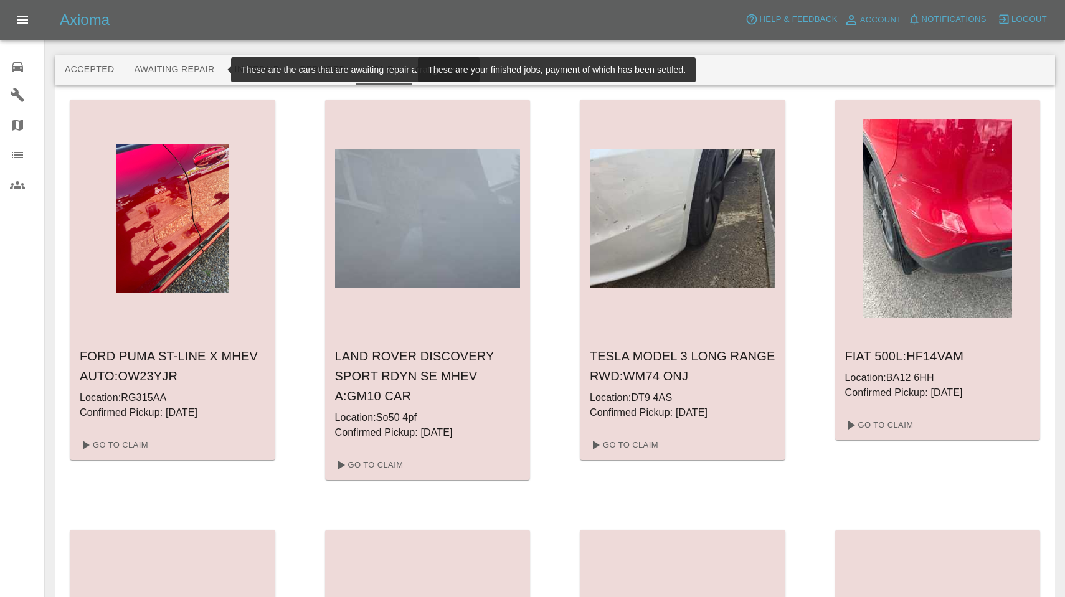
click at [183, 75] on button "Awaiting Repair" at bounding box center [174, 70] width 100 height 30
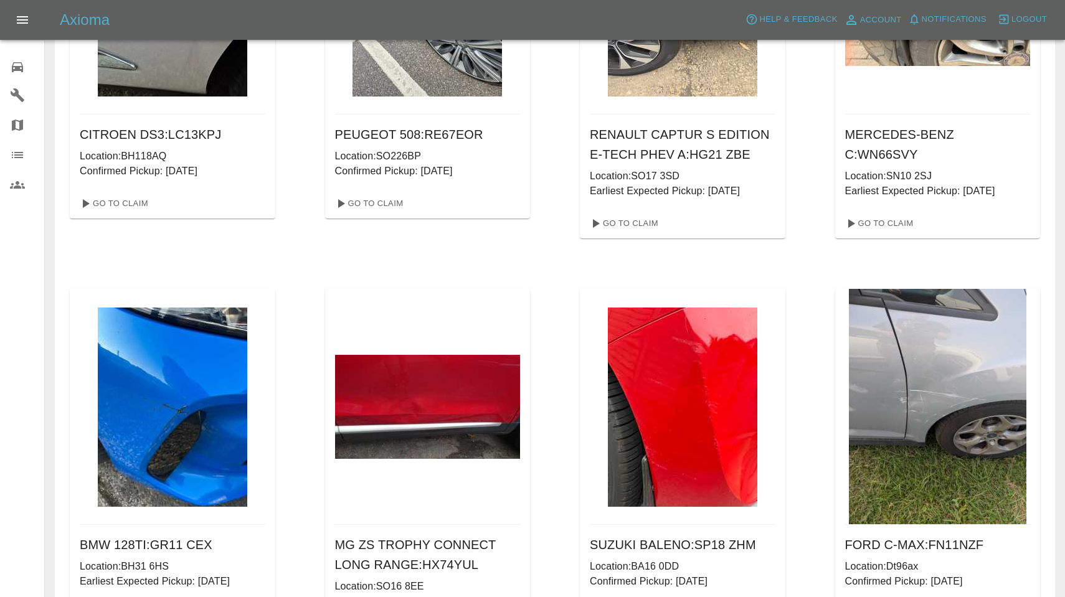
scroll to position [1040, 0]
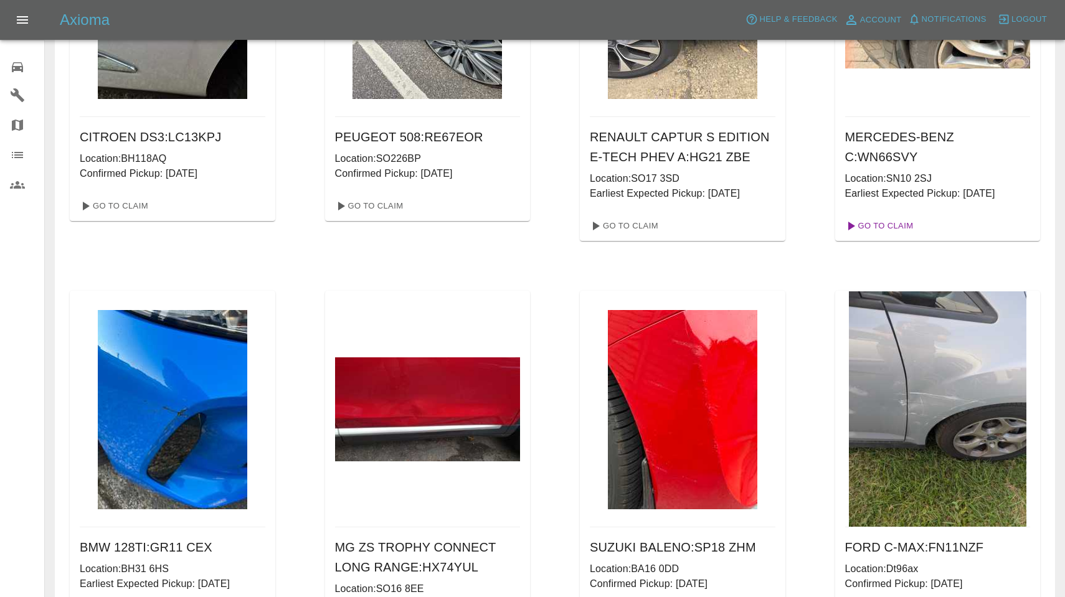
click at [876, 236] on link "Go To Claim" at bounding box center [878, 226] width 77 height 20
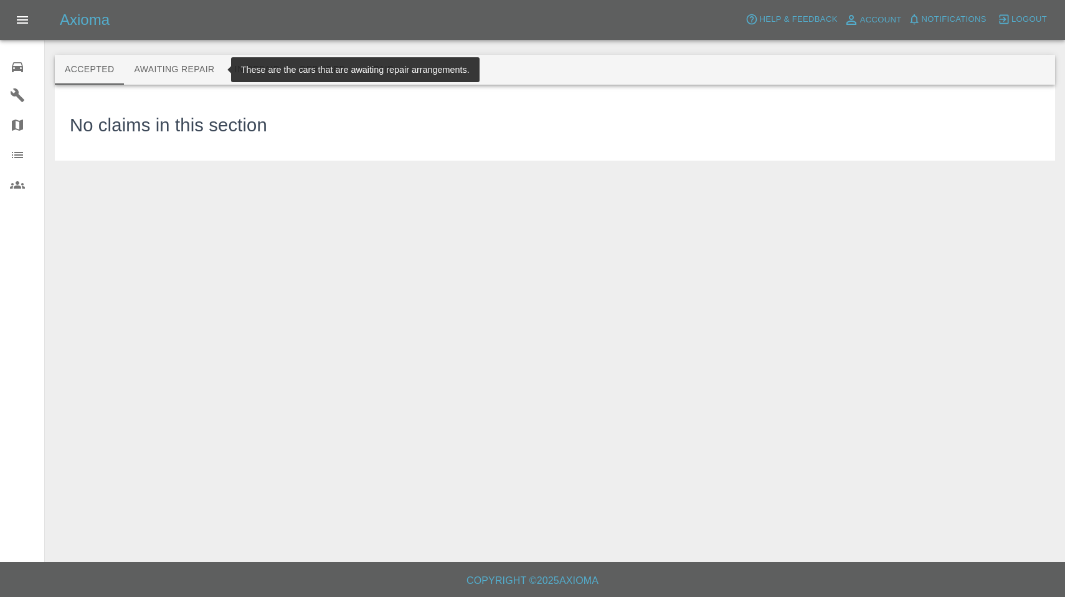
click at [197, 76] on button "Awaiting Repair" at bounding box center [174, 70] width 100 height 30
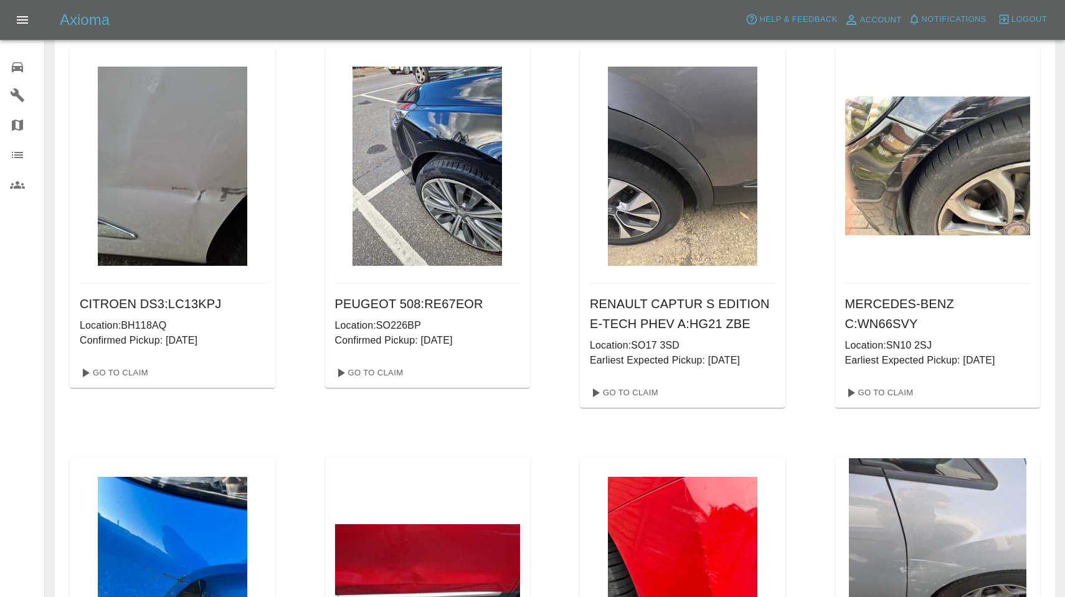
scroll to position [876, 0]
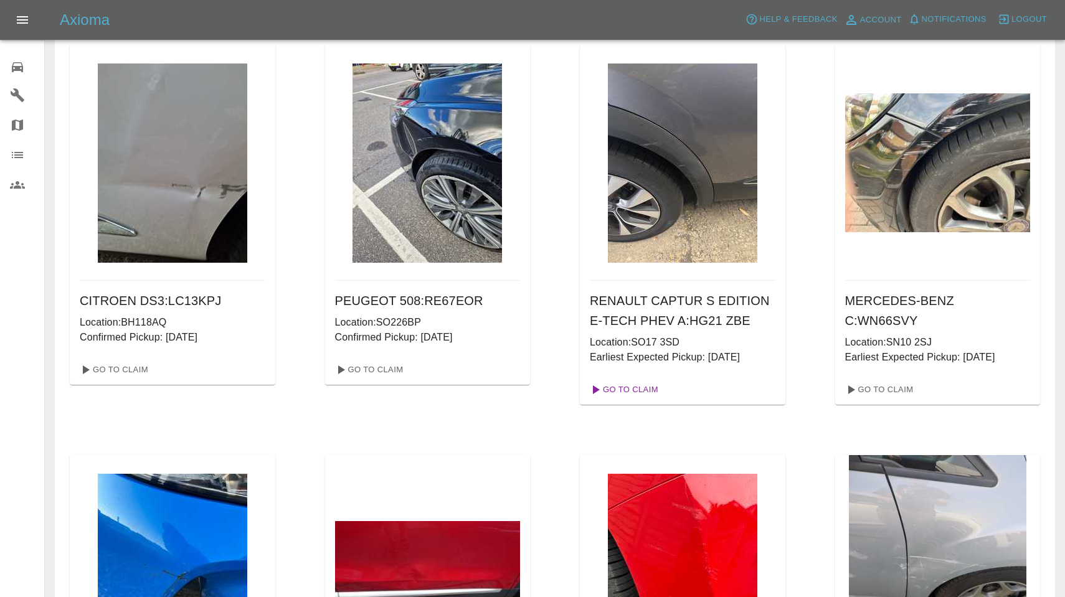
click at [642, 400] on link "Go To Claim" at bounding box center [623, 390] width 77 height 20
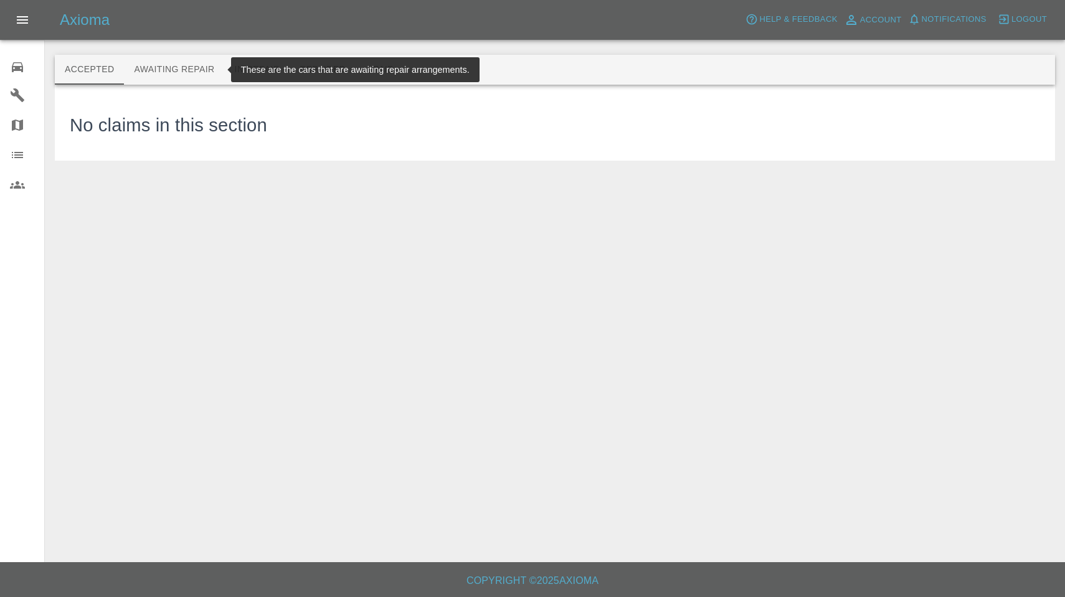
click at [174, 68] on button "Awaiting Repair" at bounding box center [174, 70] width 100 height 30
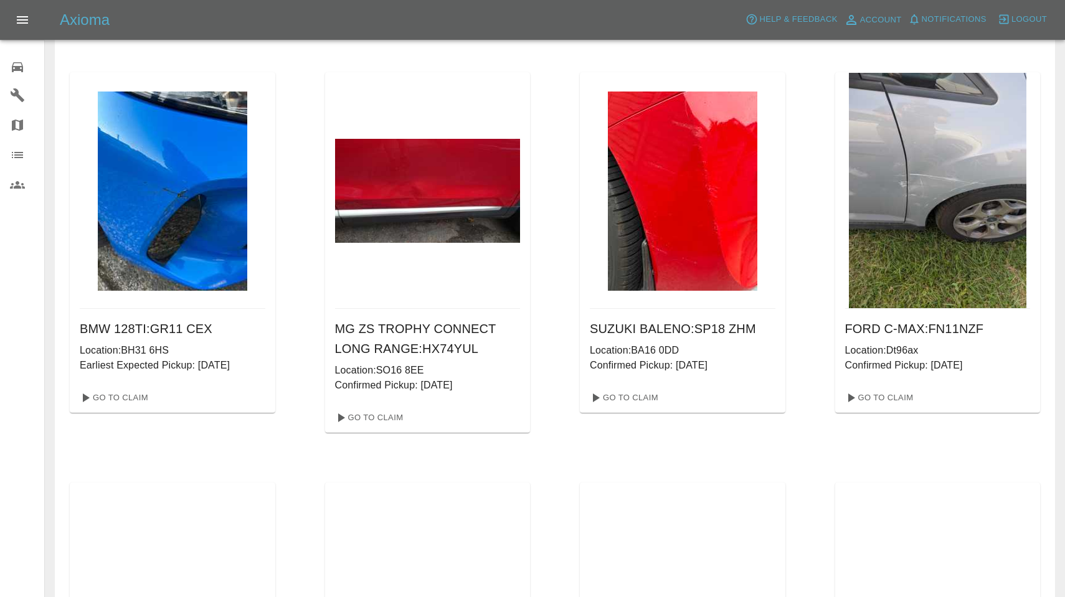
scroll to position [1264, 0]
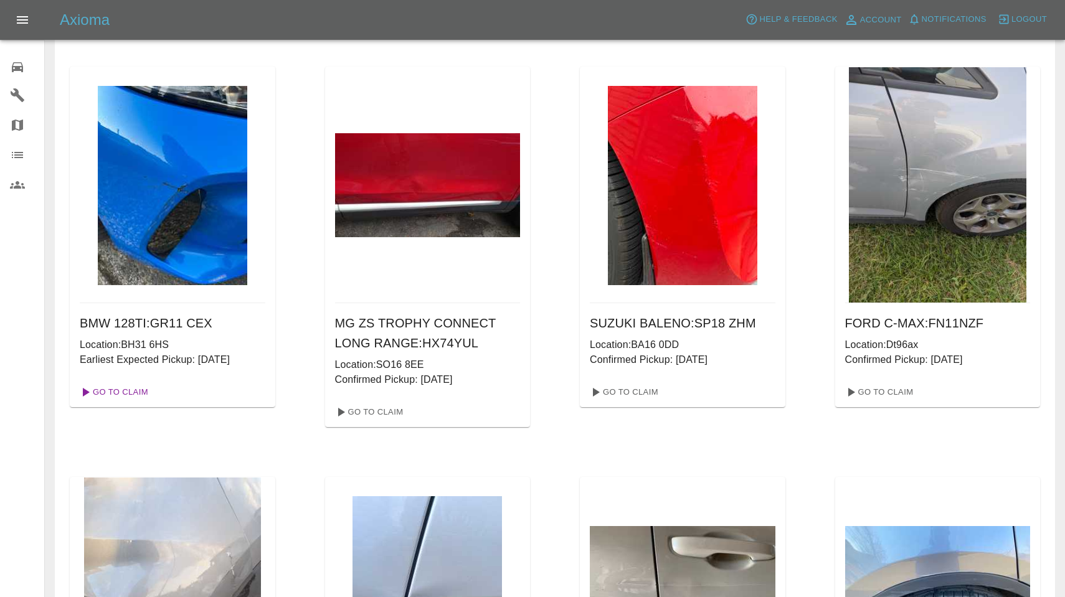
click at [133, 402] on link "Go To Claim" at bounding box center [113, 392] width 77 height 20
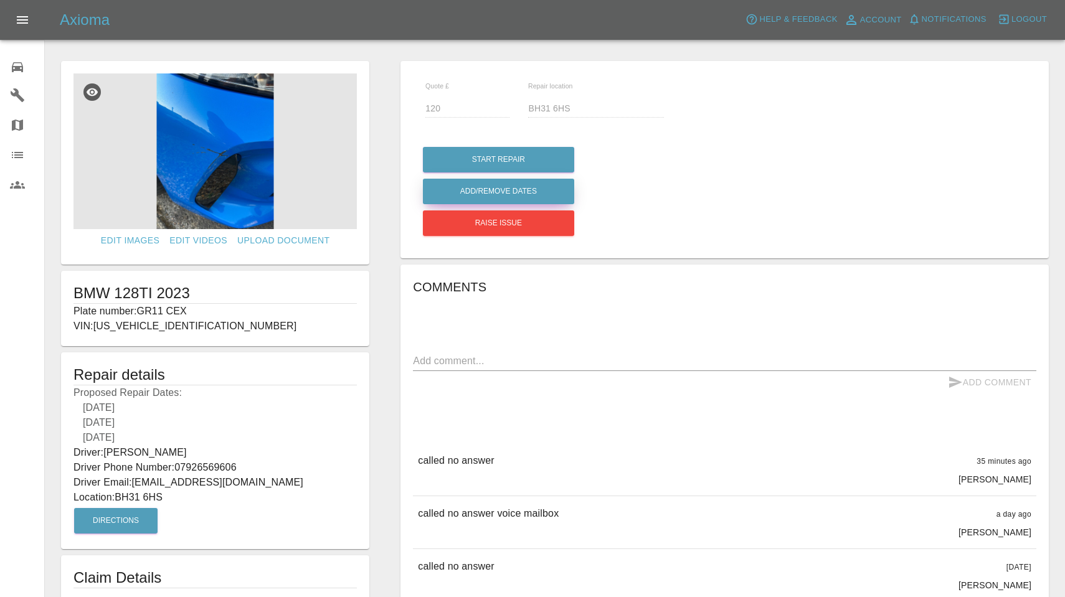
click at [515, 173] on button "Add/Remove Dates" at bounding box center [498, 160] width 151 height 26
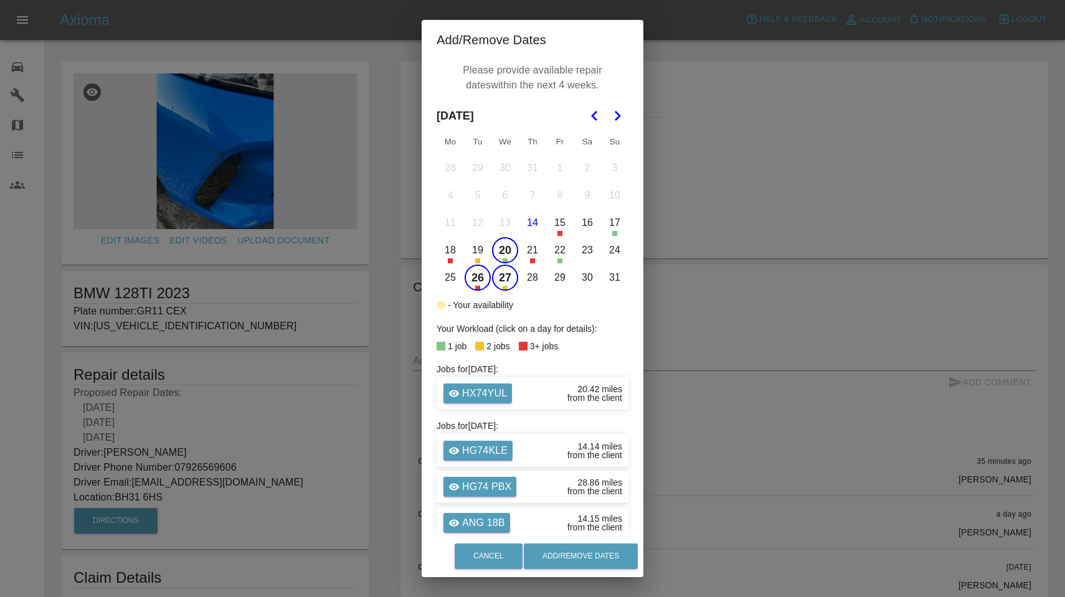
click at [496, 247] on button "20" at bounding box center [505, 250] width 26 height 26
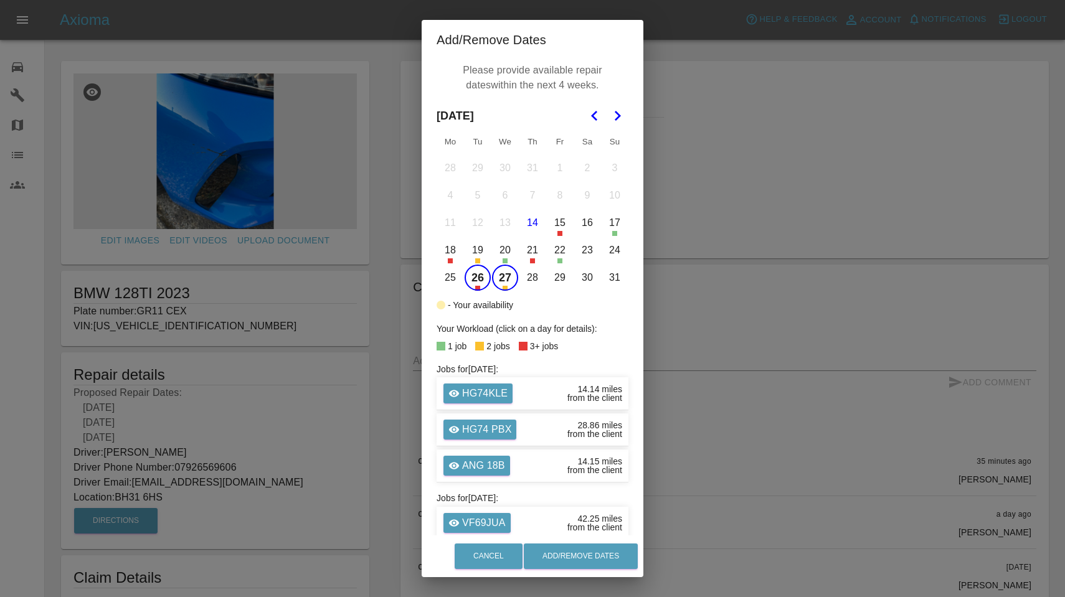
click at [479, 279] on button "26" at bounding box center [478, 278] width 26 height 26
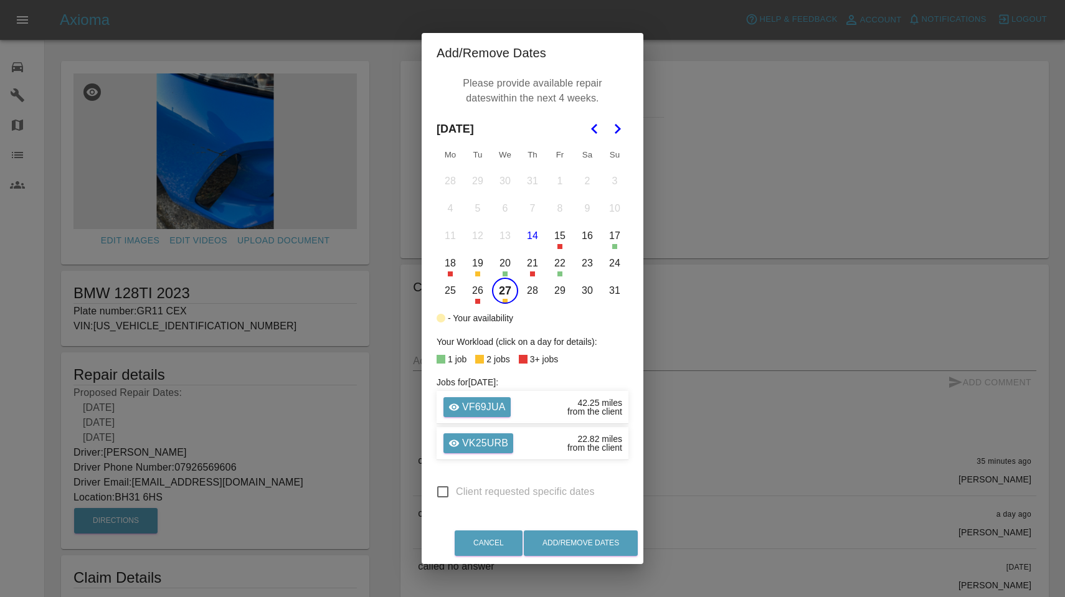
click at [508, 287] on button "27" at bounding box center [505, 291] width 26 height 26
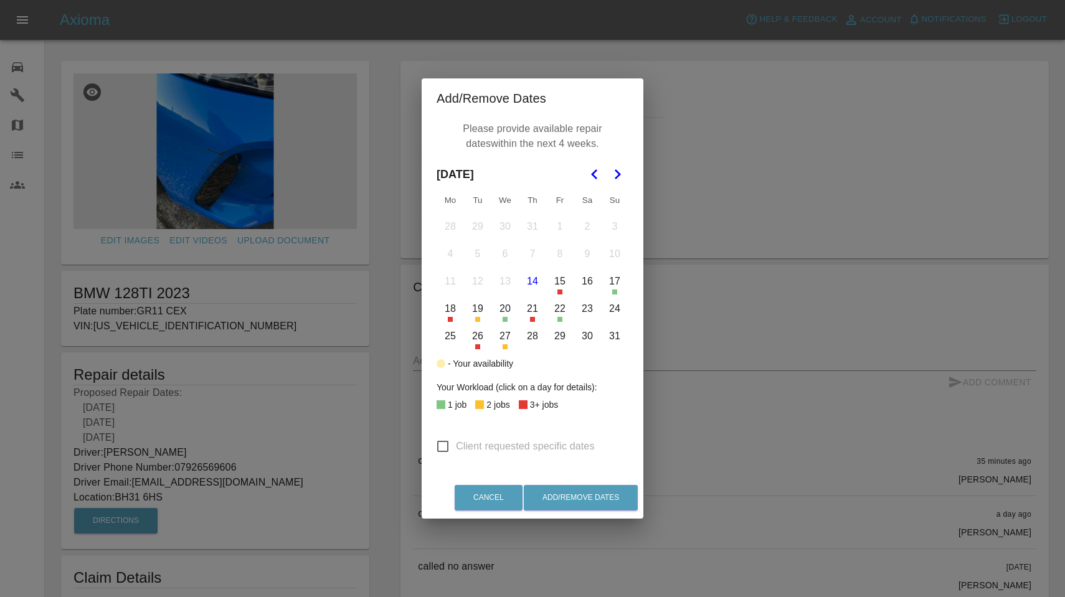
click at [618, 179] on icon "Go to the Next Month" at bounding box center [617, 174] width 15 height 15
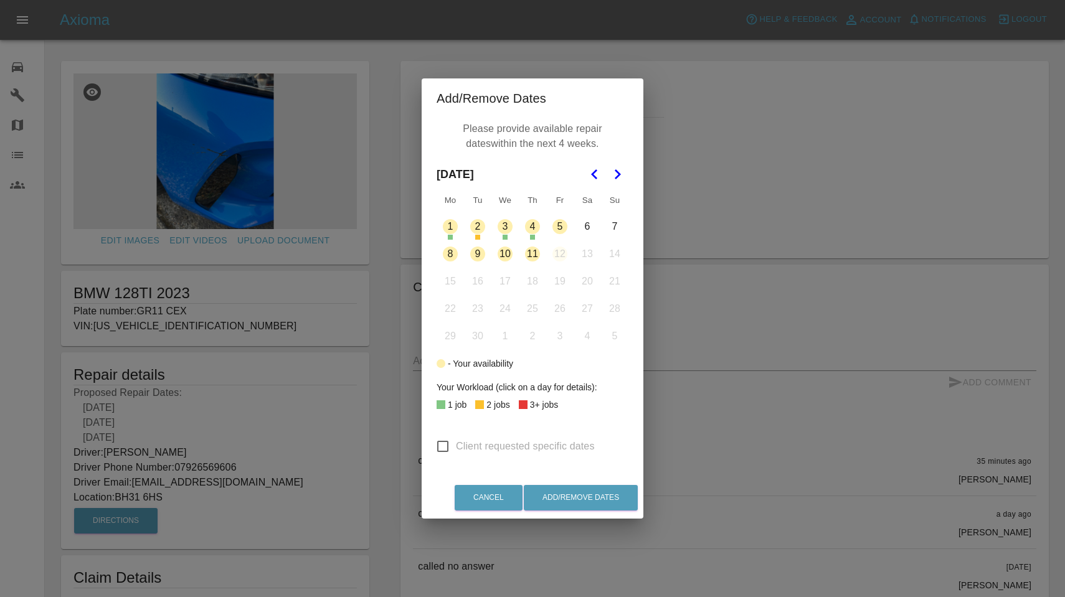
click at [455, 255] on button "8" at bounding box center [450, 254] width 26 height 26
click at [478, 255] on button "9" at bounding box center [478, 254] width 26 height 26
click at [505, 255] on button "10" at bounding box center [505, 254] width 26 height 26
click at [539, 257] on button "11" at bounding box center [532, 254] width 26 height 26
click at [570, 492] on button "Add/Remove Dates" at bounding box center [581, 498] width 114 height 26
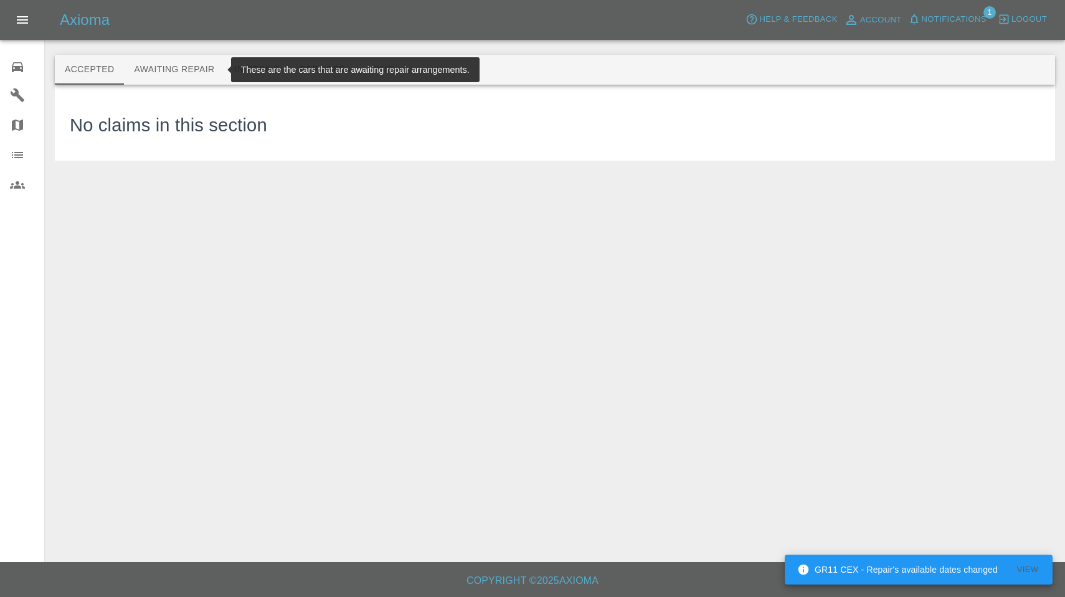
click at [167, 75] on button "Awaiting Repair" at bounding box center [174, 70] width 100 height 30
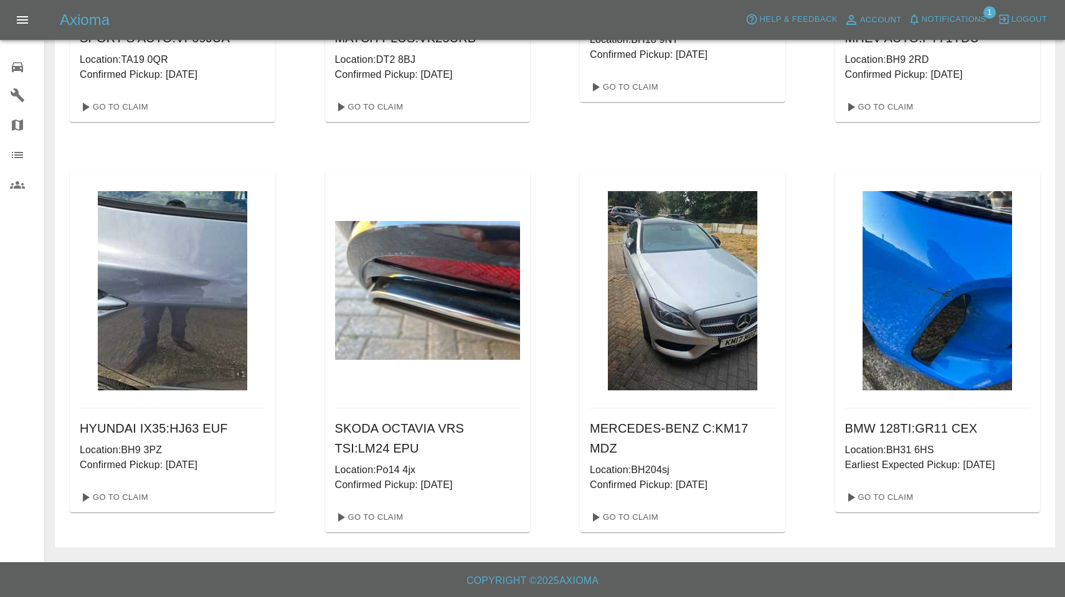
scroll to position [2431, 0]
click at [117, 494] on link "Go To Claim" at bounding box center [113, 498] width 77 height 20
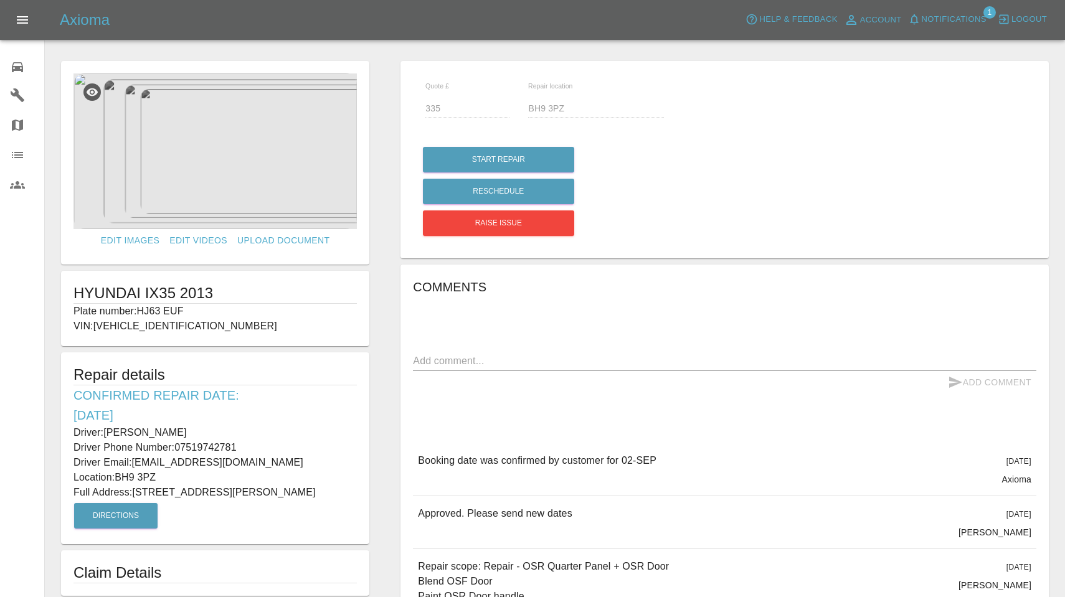
drag, startPoint x: 140, startPoint y: 309, endPoint x: 194, endPoint y: 311, distance: 54.2
click at [194, 311] on p "Plate number: HJ63 EUF" at bounding box center [215, 311] width 283 height 15
copy p "HJ63 EUF"
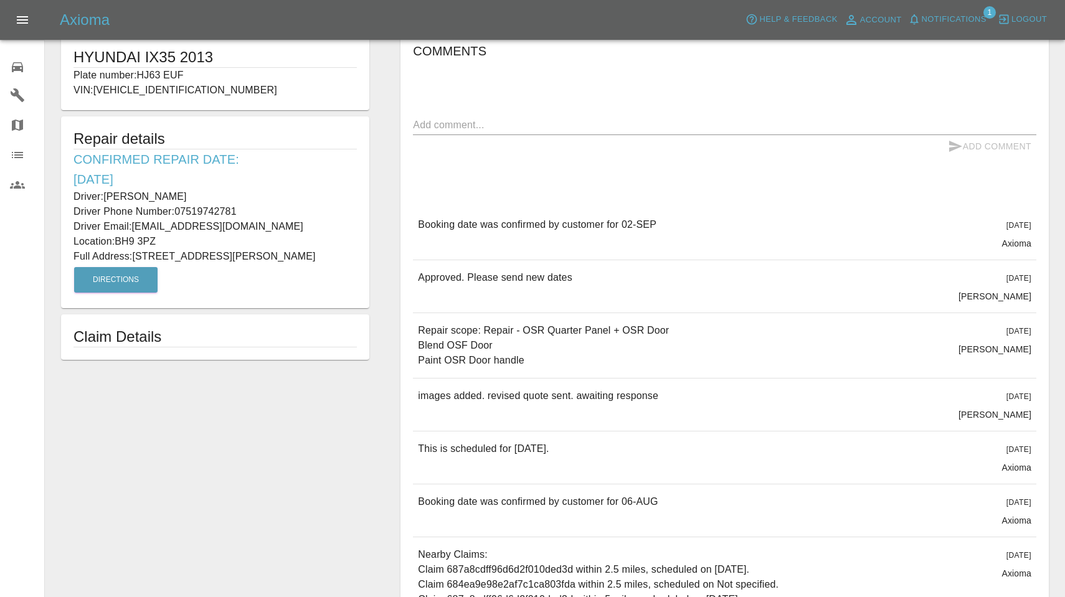
scroll to position [236, 0]
drag, startPoint x: 419, startPoint y: 326, endPoint x: 625, endPoint y: 376, distance: 212.6
click at [625, 376] on div "Repair scope: Repair - OSR Quarter Panel + OSR Door Blend OSF Door Paint OSR Do…" at bounding box center [725, 345] width 624 height 65
copy p "Repair scope: Repair - OSR Quarter Panel + OSR Door Blend OSF Door Paint OSR Do…"
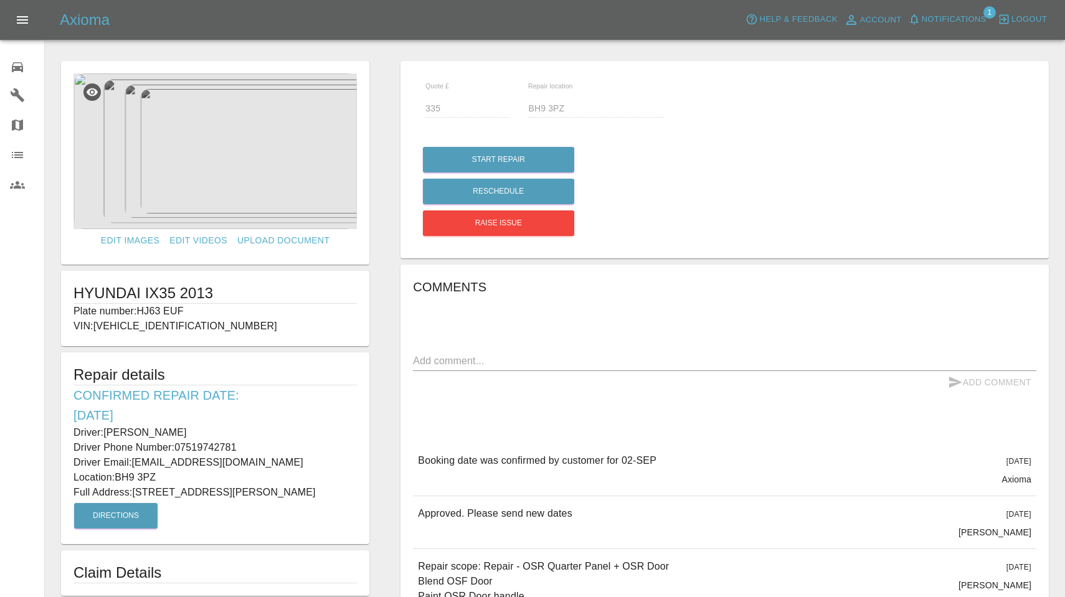
scroll to position [0, 0]
click at [320, 112] on img at bounding box center [215, 152] width 283 height 156
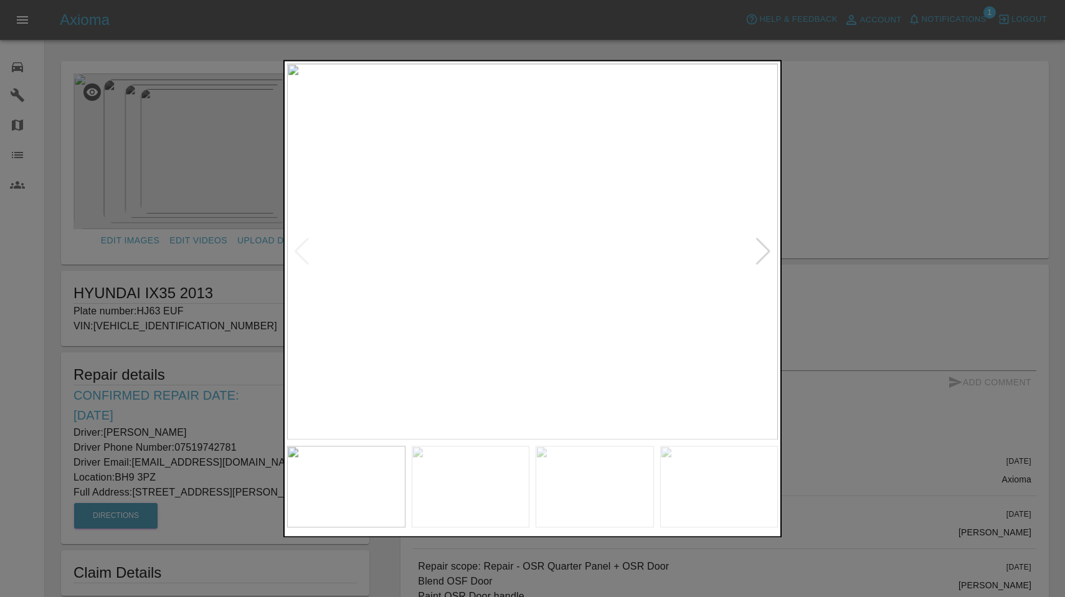
click at [768, 259] on div at bounding box center [763, 251] width 17 height 27
click at [768, 259] on img at bounding box center [532, 252] width 491 height 376
click at [795, 169] on div at bounding box center [532, 298] width 1065 height 597
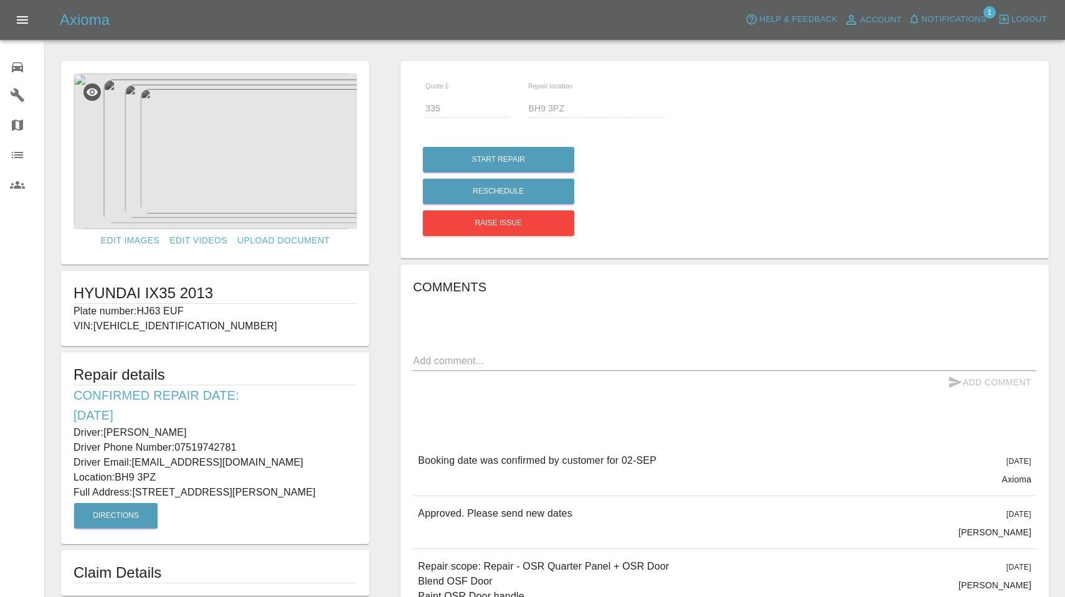
click at [946, 18] on span "Notifications" at bounding box center [954, 19] width 65 height 14
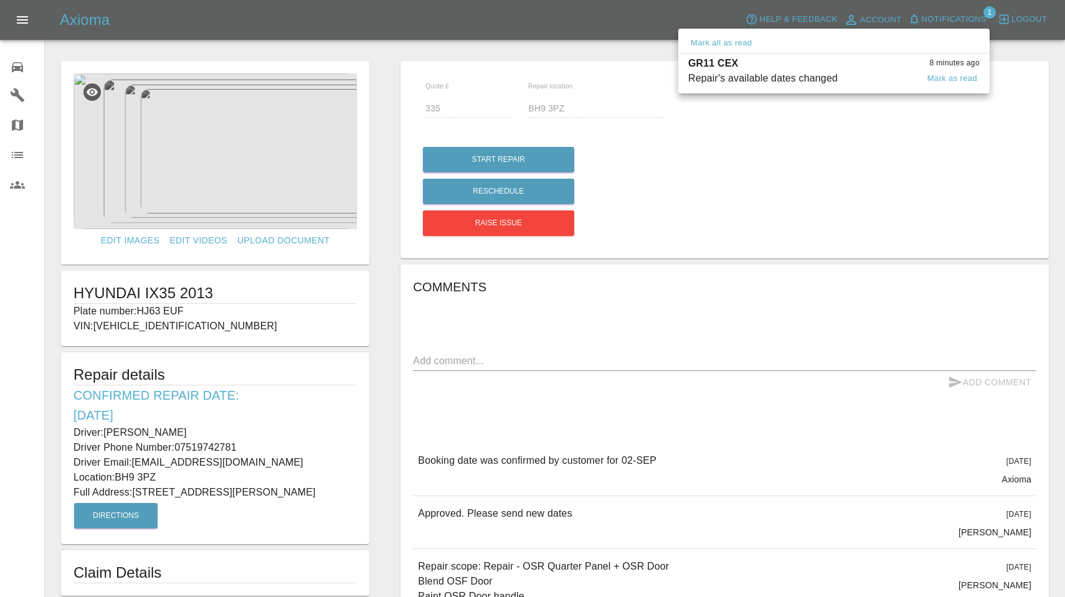
click at [807, 67] on div "GR11 CEX 8 minutes ago" at bounding box center [834, 63] width 292 height 15
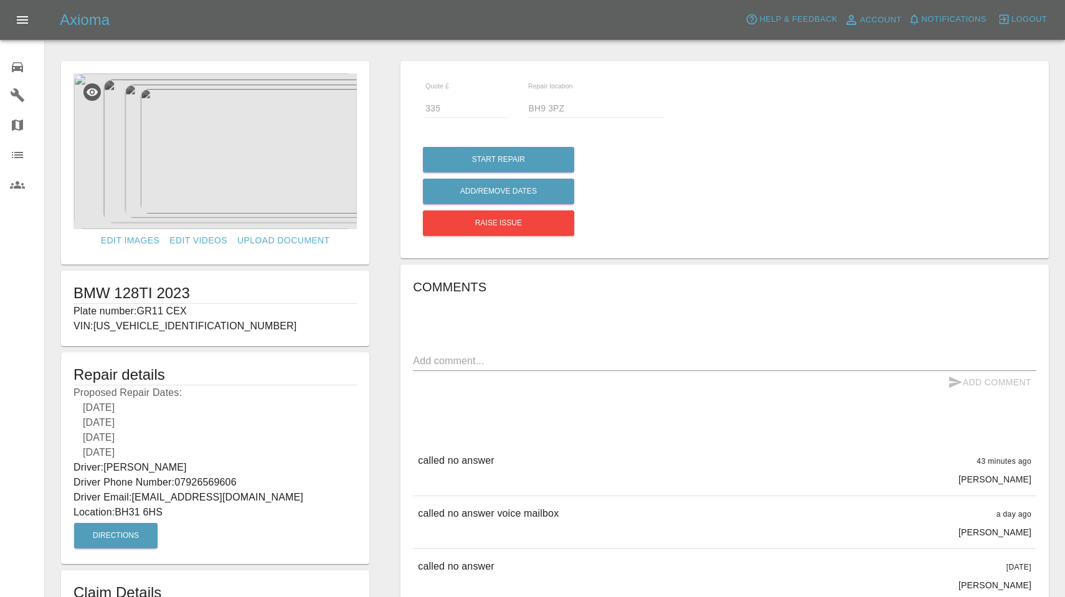
type input "120"
type input "BH31 6HS"
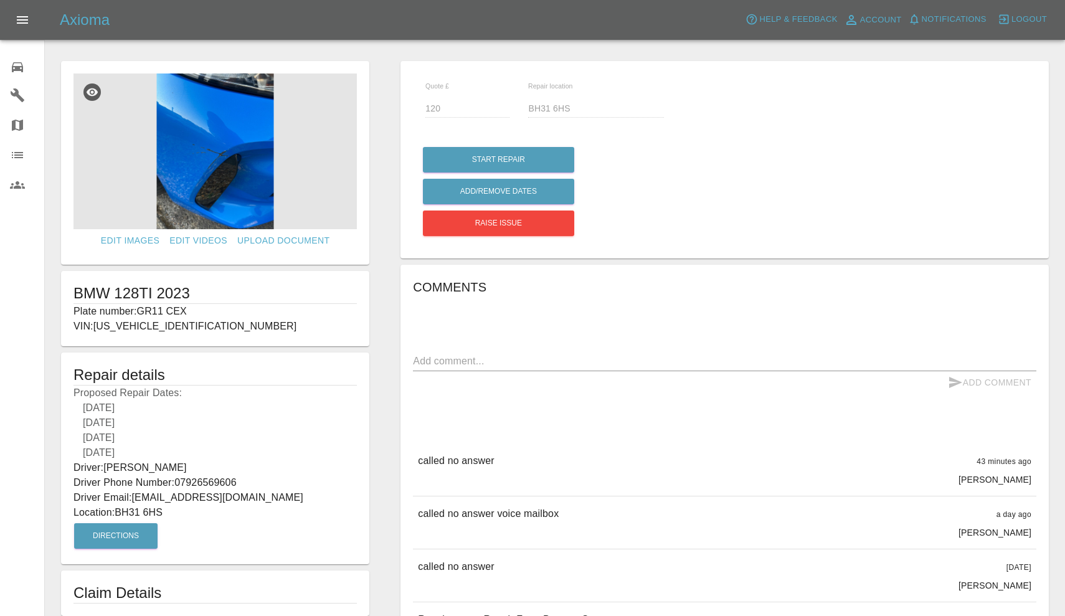
click at [21, 57] on div at bounding box center [27, 66] width 35 height 18
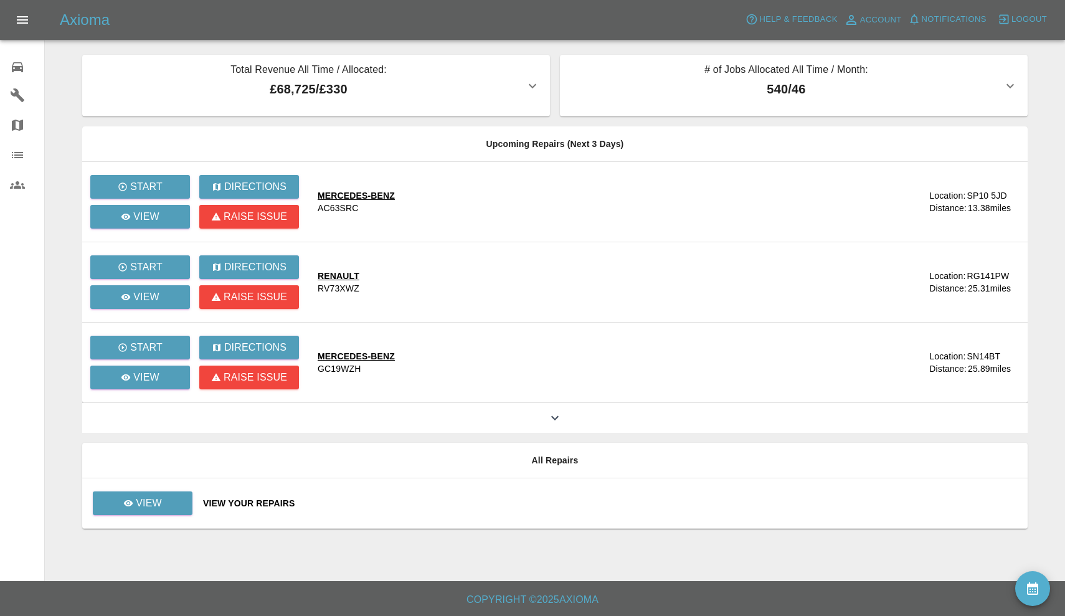
click at [9, 61] on link "0 Repair home" at bounding box center [22, 65] width 44 height 30
